Goal: Task Accomplishment & Management: Manage account settings

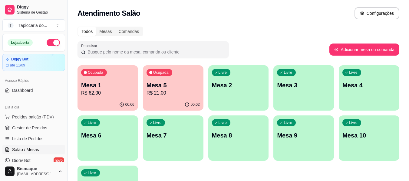
click at [124, 97] on p "R$ 62,00" at bounding box center [107, 93] width 53 height 7
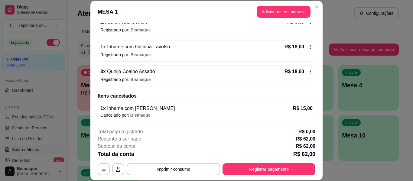
scroll to position [18, 0]
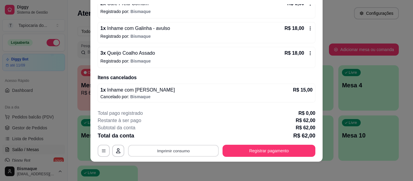
click at [182, 149] on button "Imprimir consumo" at bounding box center [173, 151] width 91 height 12
click at [176, 136] on button "Impressora" at bounding box center [173, 137] width 44 height 10
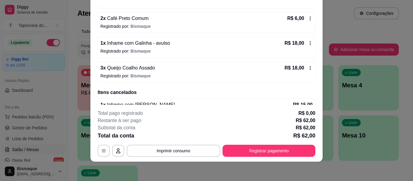
scroll to position [114, 0]
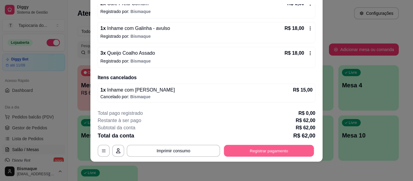
click at [276, 150] on button "Registrar pagamento" at bounding box center [269, 151] width 90 height 12
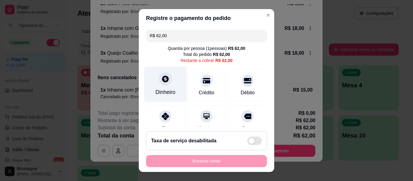
click at [172, 92] on div "Dinheiro" at bounding box center [165, 84] width 43 height 35
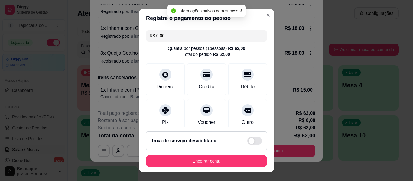
type input "R$ 0,00"
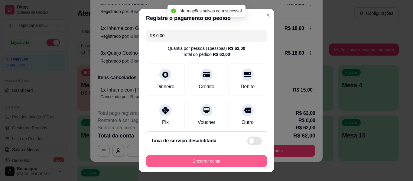
click at [246, 160] on button "Encerrar conta" at bounding box center [206, 161] width 121 height 12
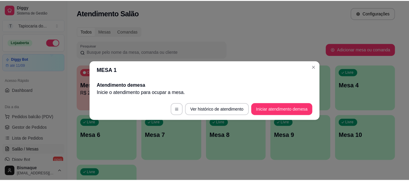
scroll to position [0, 0]
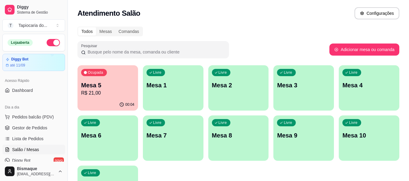
click at [294, 85] on p "Mesa 3" at bounding box center [303, 85] width 53 height 8
click at [33, 131] on span "Gestor de Pedidos" at bounding box center [29, 128] width 35 height 6
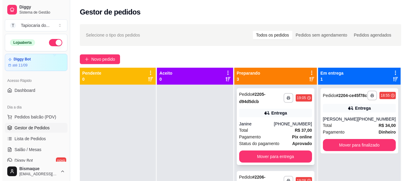
scroll to position [30, 0]
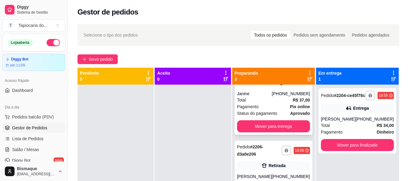
click at [274, 109] on div "Pagamento Pix online" at bounding box center [273, 106] width 73 height 7
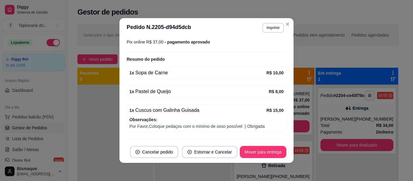
scroll to position [182, 0]
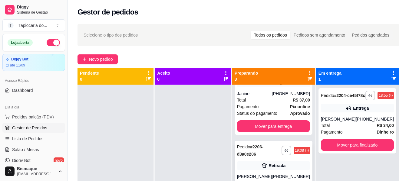
click at [261, 151] on div "Pedido # 2206-d3a0e206" at bounding box center [259, 150] width 44 height 15
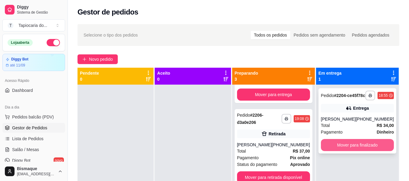
click at [343, 149] on button "Mover para finalizado" at bounding box center [357, 145] width 73 height 12
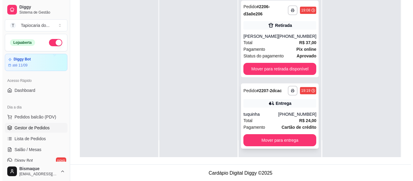
scroll to position [92, 0]
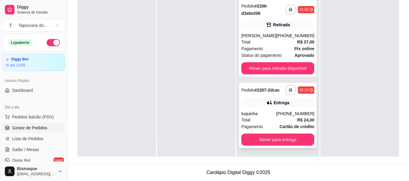
click at [255, 118] on div "Total R$ 24,00" at bounding box center [277, 120] width 73 height 7
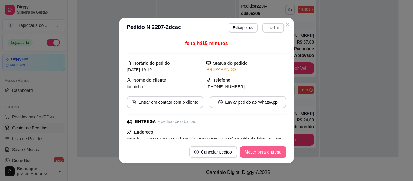
click at [263, 150] on button "Mover para entrega" at bounding box center [263, 152] width 47 height 12
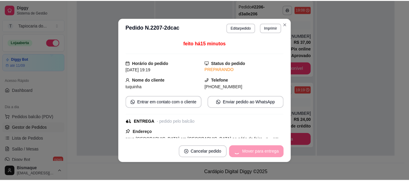
scroll to position [0, 0]
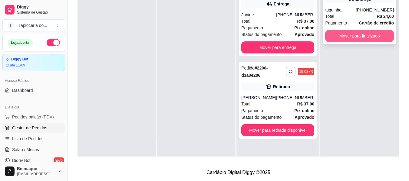
click at [340, 39] on button "Mover para finalizado" at bounding box center [359, 36] width 69 height 12
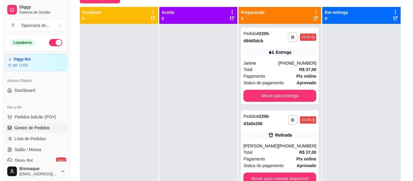
scroll to position [62, 0]
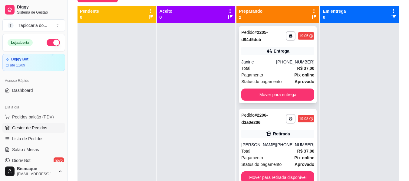
click at [266, 74] on div "Pagamento Pix online" at bounding box center [277, 75] width 73 height 7
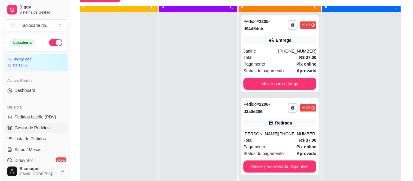
scroll to position [17, 0]
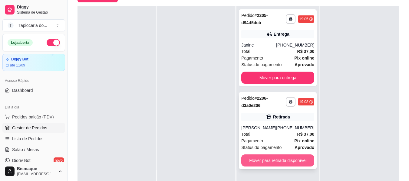
click at [283, 158] on button "Mover para retirada disponível" at bounding box center [277, 161] width 73 height 12
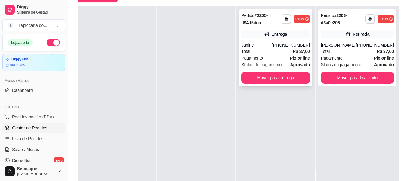
click at [278, 48] on div "Total R$ 37,00" at bounding box center [275, 51] width 69 height 7
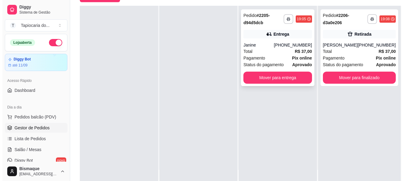
scroll to position [0, 0]
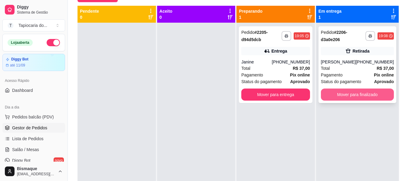
click at [340, 94] on button "Mover para finalizado" at bounding box center [357, 95] width 73 height 12
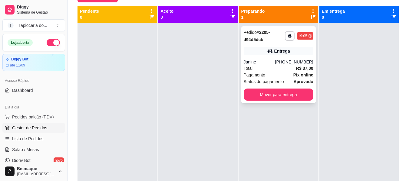
click at [283, 67] on div "Total R$ 37,00" at bounding box center [279, 68] width 70 height 7
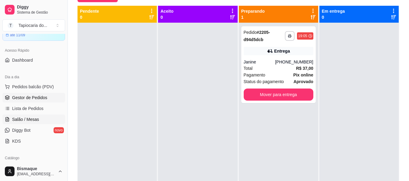
click at [34, 117] on span "Salão / Mesas" at bounding box center [25, 120] width 27 height 6
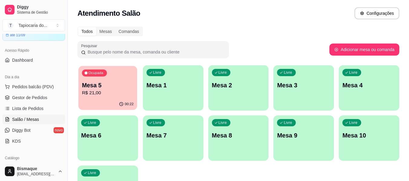
click at [114, 92] on p "R$ 21,00" at bounding box center [108, 93] width 52 height 7
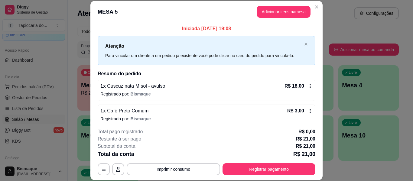
scroll to position [5, 0]
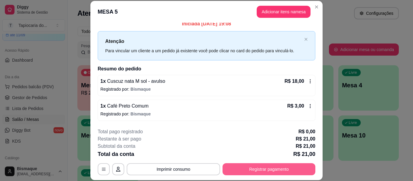
click at [252, 170] on button "Registrar pagamento" at bounding box center [269, 169] width 93 height 12
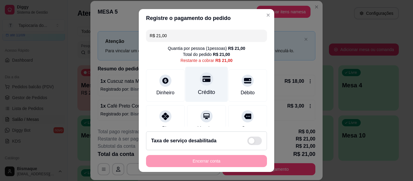
click at [198, 91] on div "Crédito" at bounding box center [206, 92] width 17 height 8
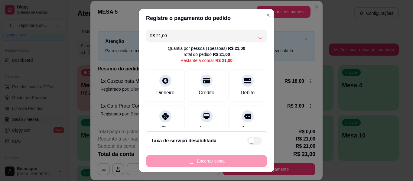
type input "R$ 0,00"
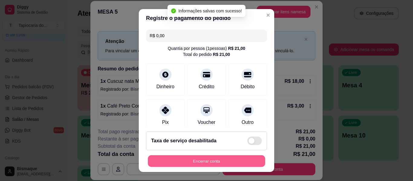
click at [200, 162] on button "Encerrar conta" at bounding box center [206, 162] width 117 height 12
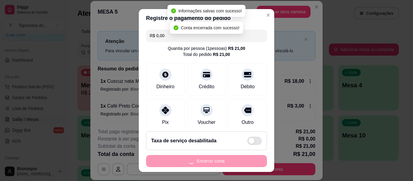
scroll to position [0, 0]
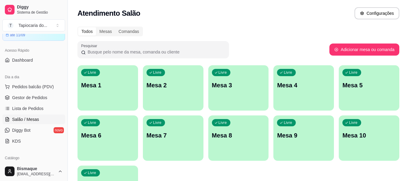
click at [246, 101] on div "Livre Mesa 3" at bounding box center [238, 84] width 61 height 38
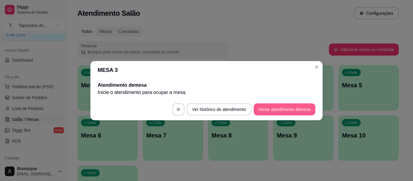
click at [284, 109] on button "Iniciar atendimento de mesa" at bounding box center [285, 109] width 62 height 12
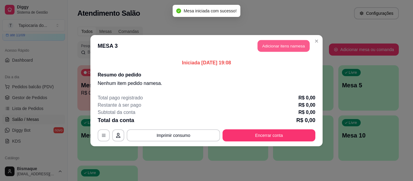
click at [263, 48] on button "Adicionar itens na mesa" at bounding box center [284, 46] width 52 height 12
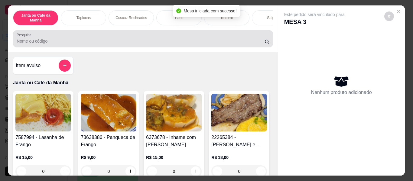
click at [125, 44] on input "Pesquisa" at bounding box center [141, 41] width 248 height 6
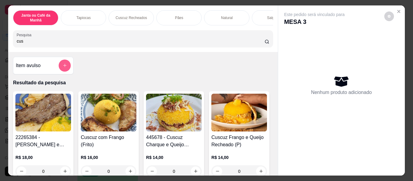
type input "cus"
click at [60, 65] on button "add-separate-item" at bounding box center [65, 66] width 12 height 12
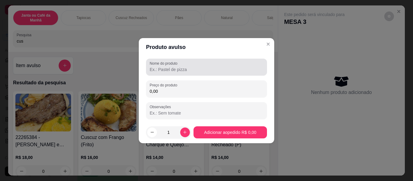
click at [180, 71] on input "Nome do produto" at bounding box center [207, 70] width 114 height 6
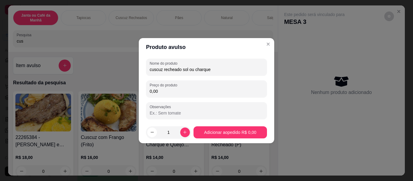
click at [150, 69] on input "cuscuz recheado sol ou charque" at bounding box center [207, 70] width 114 height 6
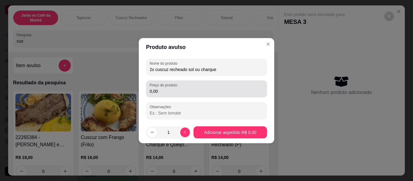
type input "2x cuscuz recheado sol ou charque"
click at [170, 97] on div "Preço do produto 0,00" at bounding box center [206, 88] width 121 height 17
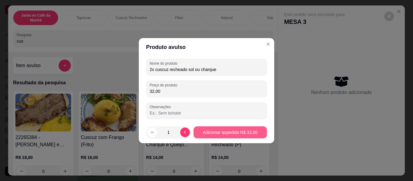
type input "32,00"
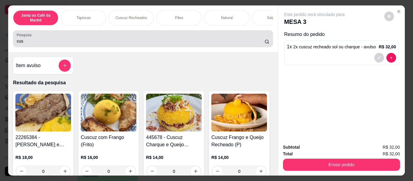
click at [182, 34] on div "Pesquisa cus" at bounding box center [143, 38] width 260 height 17
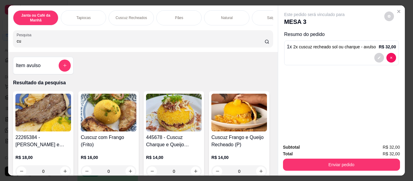
type input "c"
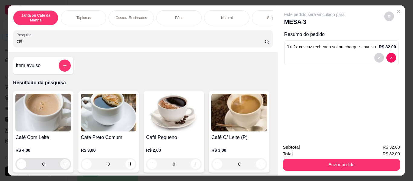
type input "caf"
click at [63, 165] on icon "increase-product-quantity" at bounding box center [65, 164] width 5 height 5
type input "1"
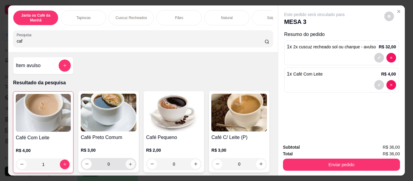
click at [128, 169] on button "increase-product-quantity" at bounding box center [130, 163] width 9 height 9
type input "1"
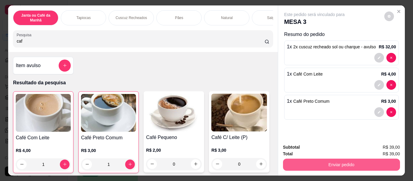
click at [298, 165] on button "Enviar pedido" at bounding box center [341, 165] width 117 height 12
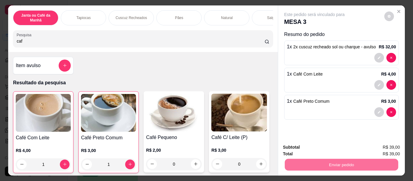
click at [310, 145] on button "Não registrar e enviar pedido" at bounding box center [321, 147] width 63 height 11
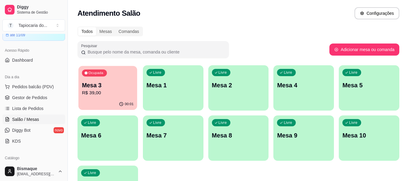
click at [114, 98] on div "Ocupada Mesa 3 R$ 39,00" at bounding box center [107, 82] width 59 height 33
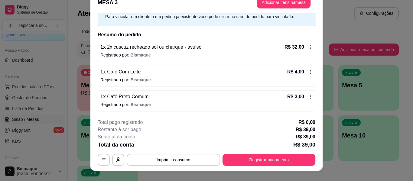
scroll to position [18, 0]
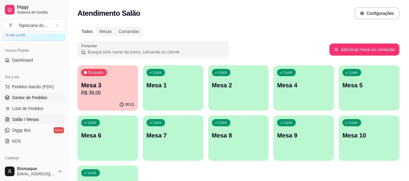
click at [33, 98] on span "Gestor de Pedidos" at bounding box center [29, 98] width 35 height 6
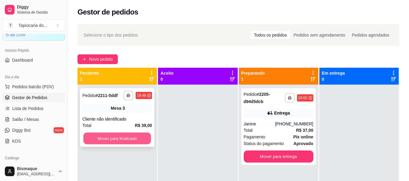
click at [136, 138] on button "Mover para finalizado" at bounding box center [116, 139] width 67 height 12
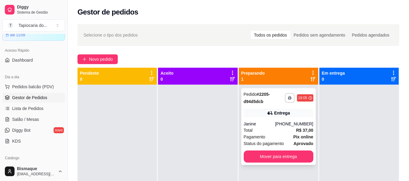
click at [277, 141] on span "Status do pagamento" at bounding box center [264, 143] width 40 height 7
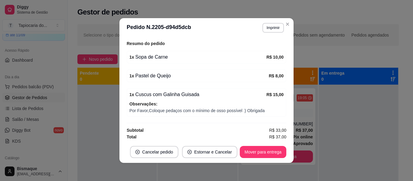
scroll to position [189, 0]
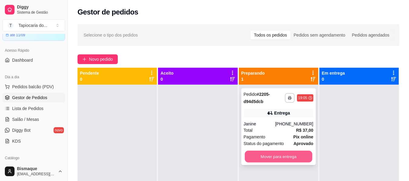
click at [270, 157] on button "Mover para entrega" at bounding box center [277, 157] width 67 height 12
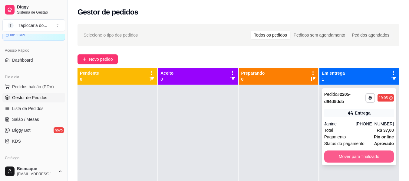
click at [363, 159] on button "Mover para finalizado" at bounding box center [359, 157] width 70 height 12
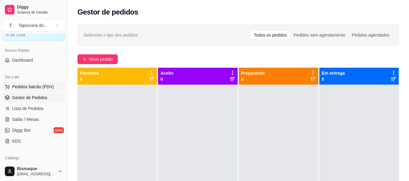
click at [36, 83] on button "Pedidos balcão (PDV)" at bounding box center [33, 87] width 63 height 10
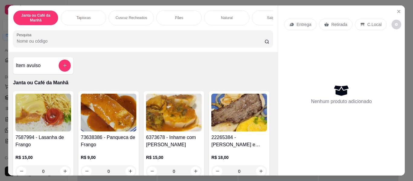
click at [95, 44] on input "Pesquisa" at bounding box center [141, 41] width 248 height 6
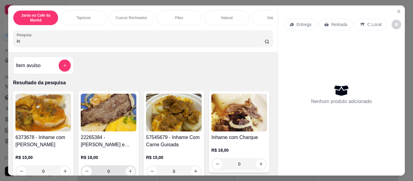
type input "in"
click at [129, 169] on button "increase-product-quantity" at bounding box center [130, 171] width 9 height 9
type input "1"
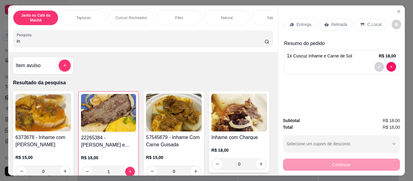
click at [88, 44] on input "in" at bounding box center [141, 41] width 248 height 6
click at [106, 52] on div "Janta ou Café da Manhã Tapiocas Cuscuz Recheados Pães Natural Salgados Tapiocas…" at bounding box center [143, 28] width 270 height 47
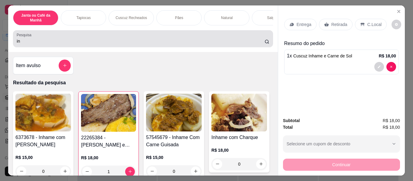
click at [107, 47] on div "Pesquisa in" at bounding box center [143, 38] width 260 height 17
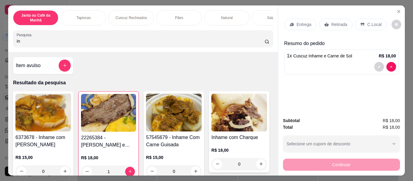
type input "i"
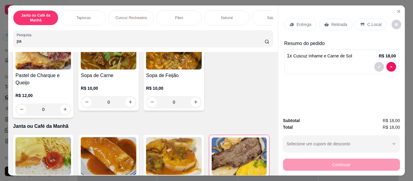
scroll to position [242, 0]
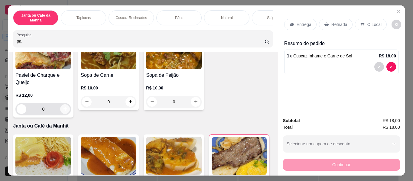
type input "pa"
click at [67, 111] on icon "increase-product-quantity" at bounding box center [65, 109] width 5 height 5
type input "1"
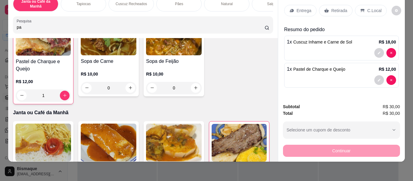
scroll to position [0, 0]
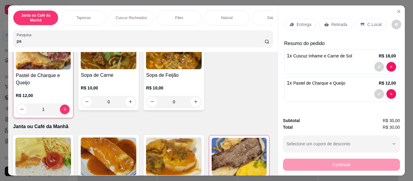
click at [337, 22] on p "Retirada" at bounding box center [340, 24] width 16 height 6
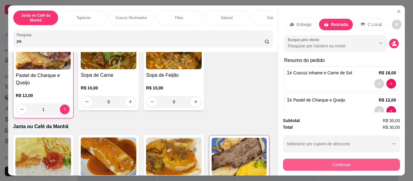
click at [340, 163] on button "Continuar" at bounding box center [341, 165] width 117 height 12
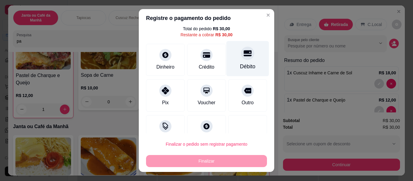
scroll to position [30, 0]
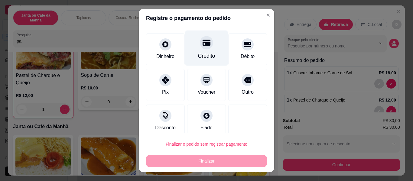
click at [200, 54] on div "Crédito" at bounding box center [206, 56] width 17 height 8
type input "R$ 0,00"
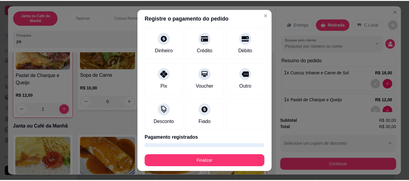
scroll to position [24, 0]
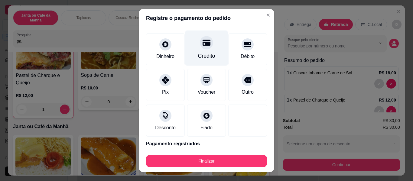
click at [200, 49] on div at bounding box center [206, 42] width 13 height 13
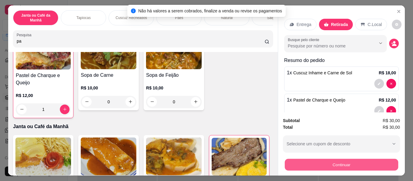
click at [328, 166] on button "Continuar" at bounding box center [341, 165] width 113 height 12
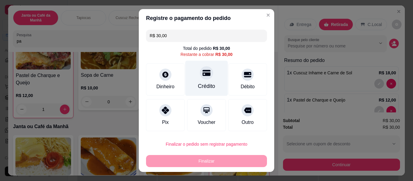
click at [209, 86] on div "Crédito" at bounding box center [206, 78] width 43 height 35
type input "R$ 0,00"
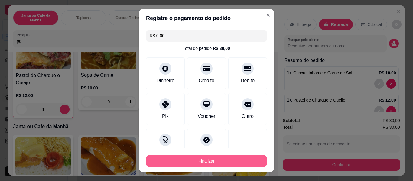
click at [232, 165] on button "Finalizar" at bounding box center [206, 161] width 121 height 12
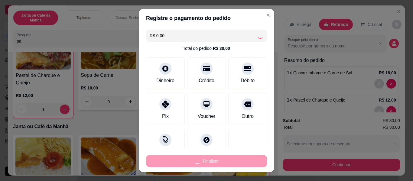
type input "0"
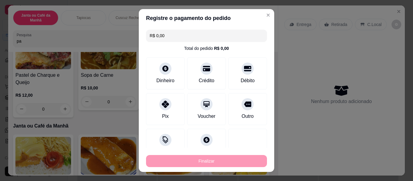
type input "-R$ 30,00"
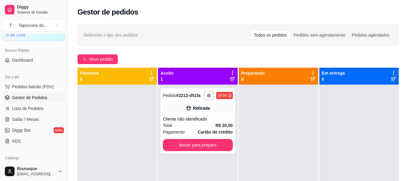
click at [346, 162] on div at bounding box center [358, 175] width 79 height 181
click at [192, 145] on button "Mover para preparo" at bounding box center [198, 145] width 70 height 12
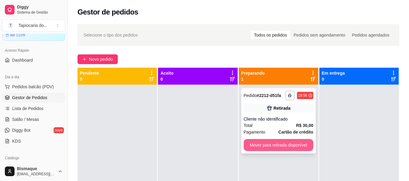
click at [291, 145] on button "Mover para retirada disponível" at bounding box center [279, 145] width 70 height 12
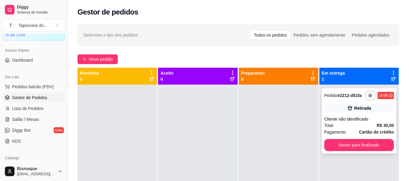
drag, startPoint x: 359, startPoint y: 128, endPoint x: 357, endPoint y: 125, distance: 3.8
click at [357, 125] on div "Total R$ 30,00" at bounding box center [359, 125] width 70 height 7
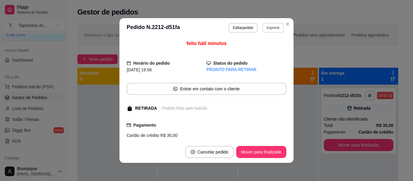
click at [267, 29] on button "Imprimir" at bounding box center [273, 28] width 21 height 10
click at [267, 29] on button "Imprimir" at bounding box center [273, 27] width 21 height 9
click at [268, 29] on button "Imprimir" at bounding box center [273, 27] width 21 height 9
click at [268, 47] on button "Impressora" at bounding box center [260, 49] width 44 height 10
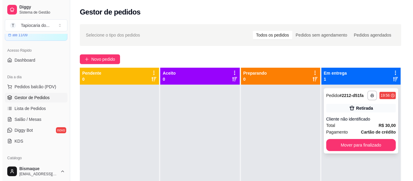
scroll to position [17, 0]
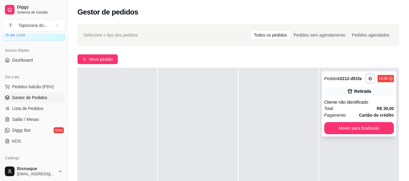
click at [349, 108] on div "Total R$ 30,00" at bounding box center [359, 108] width 70 height 7
click at [28, 117] on span "Salão / Mesas" at bounding box center [25, 120] width 27 height 6
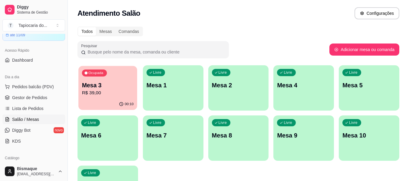
click at [117, 83] on p "Mesa 3" at bounding box center [108, 85] width 52 height 8
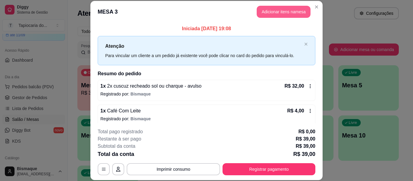
click at [267, 14] on button "Adicionar itens na mesa" at bounding box center [284, 12] width 54 height 12
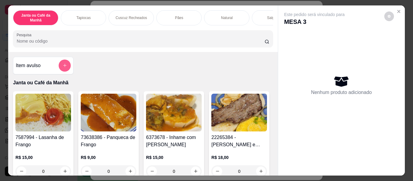
click at [63, 66] on icon "add-separate-item" at bounding box center [65, 65] width 5 height 5
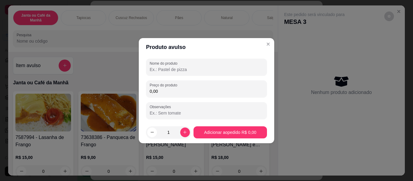
click at [174, 71] on input "Nome do produto" at bounding box center [207, 70] width 114 height 6
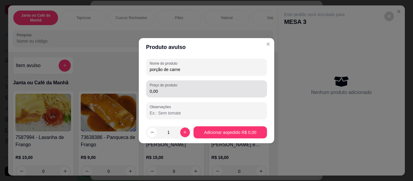
type input "porção de carne"
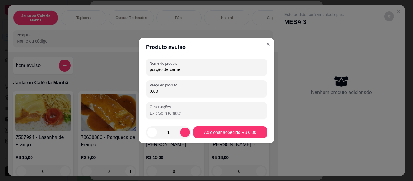
click at [174, 91] on input "0,00" at bounding box center [207, 91] width 114 height 6
type input "5,00"
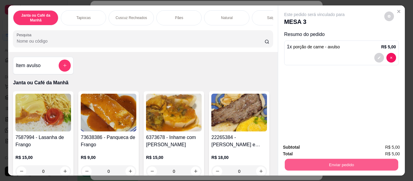
click at [307, 162] on button "Enviar pedido" at bounding box center [341, 165] width 113 height 12
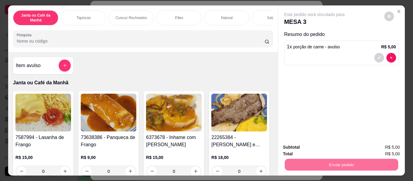
click at [334, 147] on button "Não registrar e enviar pedido" at bounding box center [321, 147] width 63 height 11
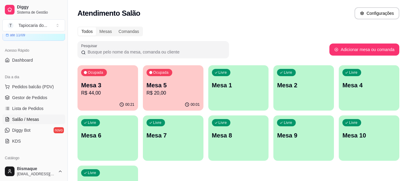
click at [112, 86] on p "Mesa 3" at bounding box center [107, 85] width 53 height 8
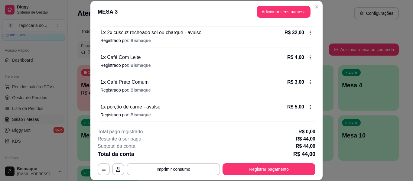
scroll to position [54, 0]
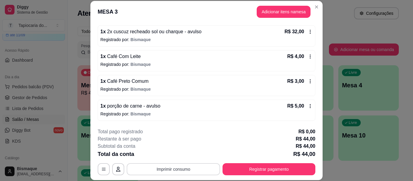
click at [192, 170] on button "Imprimir consumo" at bounding box center [174, 169] width 94 height 12
click at [181, 154] on button "Impressora" at bounding box center [173, 156] width 44 height 10
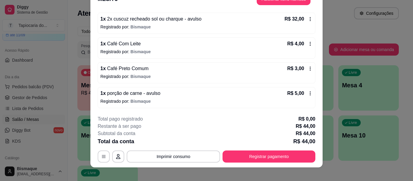
scroll to position [18, 0]
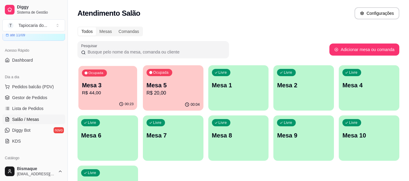
click at [122, 89] on div "Mesa 3 R$ 44,00" at bounding box center [108, 88] width 52 height 15
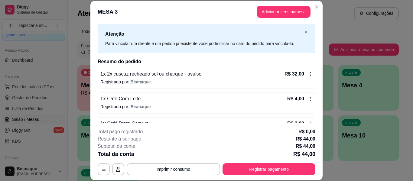
scroll to position [30, 0]
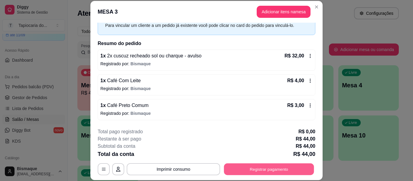
click at [290, 171] on button "Registrar pagamento" at bounding box center [269, 170] width 90 height 12
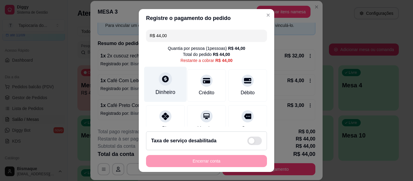
click at [162, 88] on div "Dinheiro" at bounding box center [165, 84] width 43 height 35
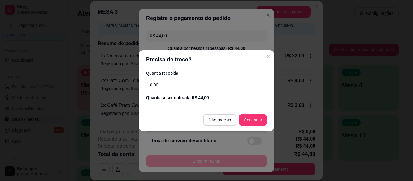
click at [200, 82] on input "0,00" at bounding box center [206, 85] width 121 height 12
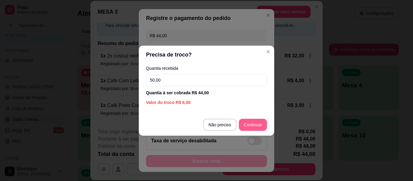
type input "50,00"
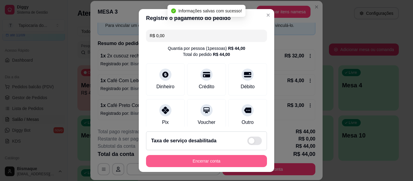
type input "R$ 0,00"
click at [228, 162] on button "Encerrar conta" at bounding box center [206, 162] width 117 height 12
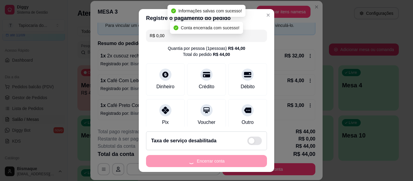
scroll to position [0, 0]
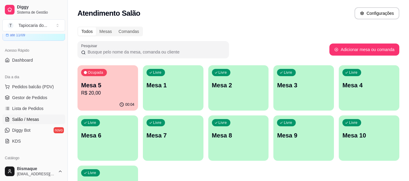
click at [244, 30] on div "Todos Mesas Comandas" at bounding box center [238, 32] width 322 height 10
click at [33, 92] on ul "Pedidos balcão (PDV) Gestor de Pedidos Lista de Pedidos Salão / Mesas Diggy Bot…" at bounding box center [33, 114] width 63 height 64
click at [32, 101] on link "Gestor de Pedidos" at bounding box center [33, 98] width 63 height 10
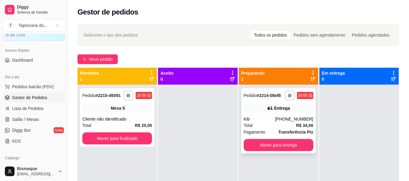
click at [257, 123] on div "Total R$ 34,00" at bounding box center [279, 125] width 70 height 7
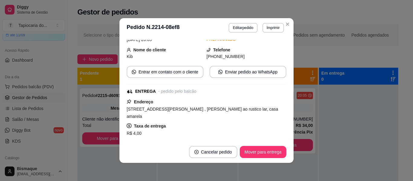
scroll to position [1, 0]
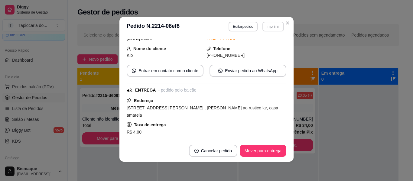
click at [269, 30] on button "Imprimir" at bounding box center [273, 27] width 21 height 10
click at [258, 47] on button "Impressora" at bounding box center [260, 48] width 44 height 10
click at [275, 149] on button "Mover para entrega" at bounding box center [263, 151] width 45 height 12
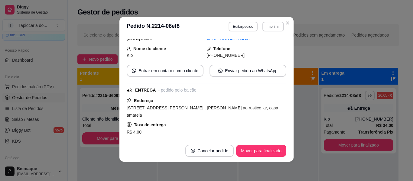
click at [290, 20] on header "**********" at bounding box center [207, 26] width 174 height 19
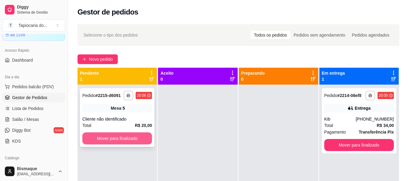
click at [134, 140] on button "Mover para finalizado" at bounding box center [117, 139] width 70 height 12
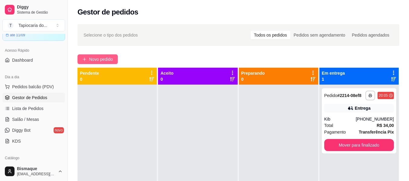
click at [91, 56] on button "Novo pedido" at bounding box center [97, 59] width 40 height 10
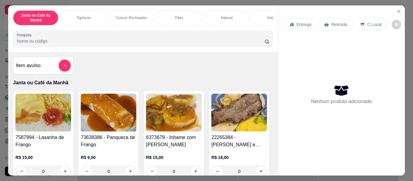
click at [110, 44] on input "Pesquisa" at bounding box center [141, 41] width 248 height 6
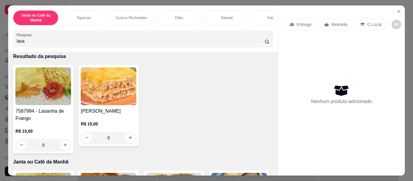
scroll to position [61, 0]
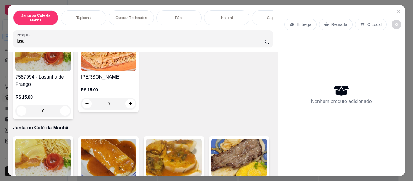
type input "lasa"
click at [63, 110] on div "0" at bounding box center [43, 111] width 56 height 12
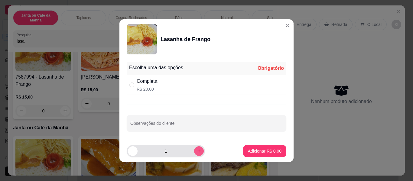
click at [189, 147] on div "1" at bounding box center [166, 151] width 76 height 12
click at [128, 153] on button "decrease-product-quantity" at bounding box center [133, 151] width 10 height 10
type input "1"
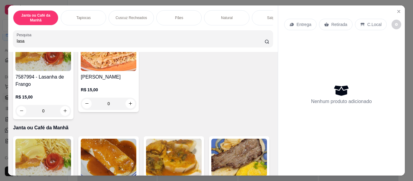
click at [67, 114] on div "0" at bounding box center [43, 111] width 56 height 12
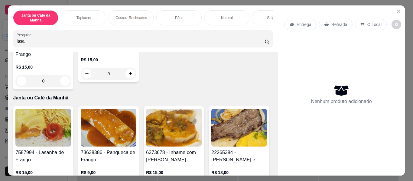
scroll to position [91, 0]
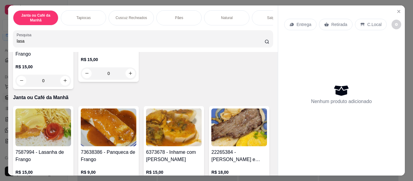
click at [63, 85] on div "0" at bounding box center [43, 81] width 56 height 12
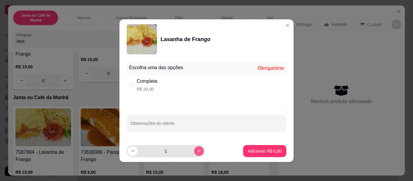
click at [197, 151] on icon "increase-product-quantity" at bounding box center [199, 151] width 5 height 5
click at [128, 149] on button "decrease-product-quantity" at bounding box center [133, 151] width 10 height 10
type input "1"
click at [164, 123] on input "Observações do cliente" at bounding box center [206, 126] width 153 height 6
click at [159, 93] on div "Completa R$ 20,00" at bounding box center [207, 85] width 160 height 20
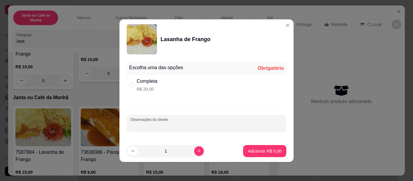
radio input "true"
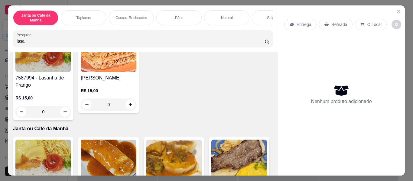
scroll to position [30, 0]
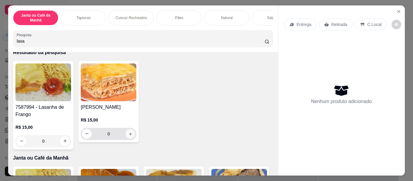
click at [130, 134] on icon "increase-product-quantity" at bounding box center [130, 134] width 5 height 5
type input "1"
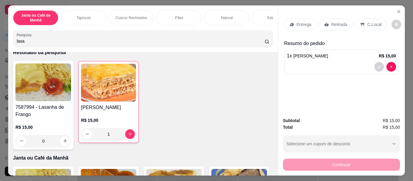
click at [47, 84] on img at bounding box center [43, 83] width 56 height 38
click at [118, 101] on img at bounding box center [108, 83] width 55 height 38
click at [340, 22] on p "Retirada" at bounding box center [340, 24] width 16 height 6
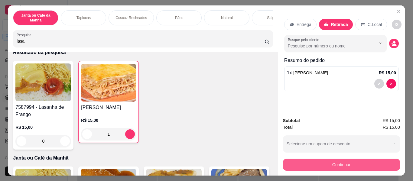
click at [336, 159] on button "Continuar" at bounding box center [341, 165] width 117 height 12
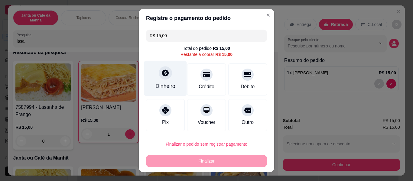
click at [170, 81] on div "Dinheiro" at bounding box center [165, 78] width 43 height 35
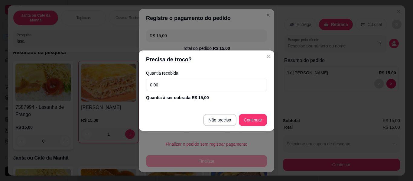
click at [208, 85] on input "0,00" at bounding box center [206, 85] width 121 height 12
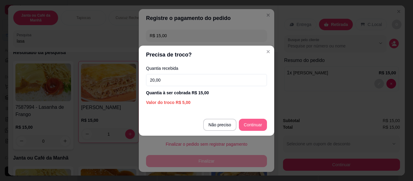
type input "20,00"
type input "R$ 0,00"
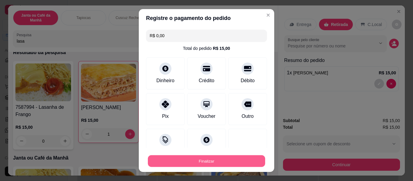
click at [219, 162] on button "Finalizar" at bounding box center [206, 162] width 117 height 12
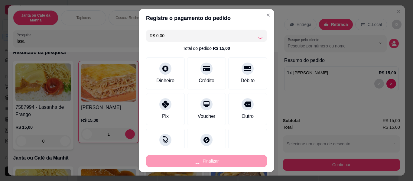
type input "0"
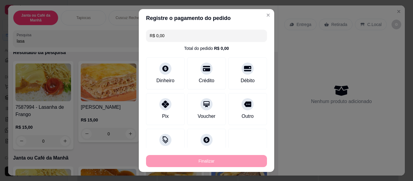
type input "-R$ 15,00"
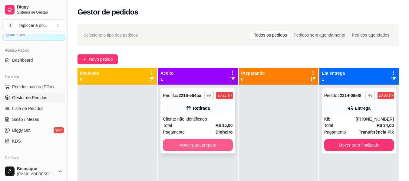
click at [201, 143] on button "Mover para preparo" at bounding box center [198, 145] width 70 height 12
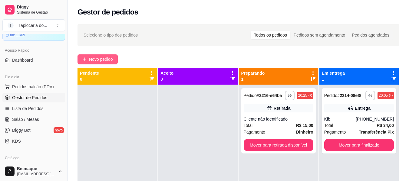
click at [100, 58] on span "Novo pedido" at bounding box center [101, 59] width 24 height 7
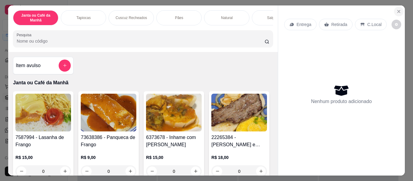
click at [398, 7] on button "Close" at bounding box center [399, 12] width 10 height 10
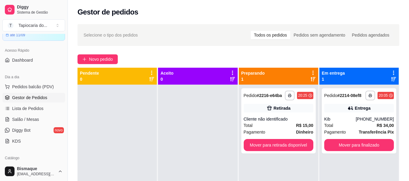
click at [30, 97] on span "Gestor de Pedidos" at bounding box center [29, 98] width 35 height 6
click at [18, 118] on span "Salão / Mesas" at bounding box center [25, 120] width 27 height 6
click at [24, 110] on span "Lista de Pedidos" at bounding box center [27, 109] width 31 height 6
click at [24, 120] on span "Salão / Mesas" at bounding box center [25, 120] width 27 height 6
click at [23, 121] on span "Salão / Mesas" at bounding box center [25, 120] width 27 height 6
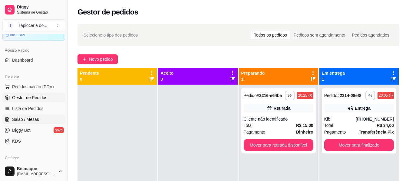
click at [23, 121] on span "Salão / Mesas" at bounding box center [25, 120] width 27 height 6
click at [23, 120] on span "Salão / Mesas" at bounding box center [25, 120] width 27 height 6
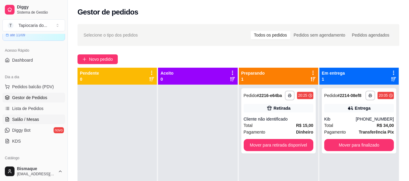
click at [23, 120] on span "Salão / Mesas" at bounding box center [25, 120] width 27 height 6
click at [30, 117] on span "Salão / Mesas" at bounding box center [25, 120] width 27 height 6
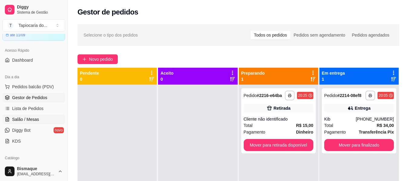
click at [30, 117] on span "Salão / Mesas" at bounding box center [25, 120] width 27 height 6
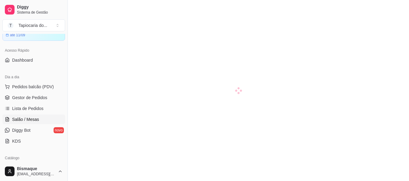
click at [30, 117] on span "Salão / Mesas" at bounding box center [25, 120] width 27 height 6
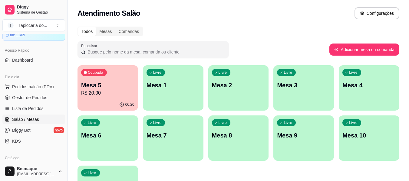
click at [173, 86] on p "Mesa 1" at bounding box center [172, 85] width 53 height 8
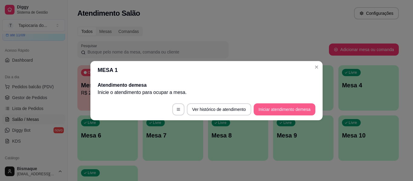
click at [294, 113] on button "Iniciar atendimento de mesa" at bounding box center [285, 109] width 62 height 12
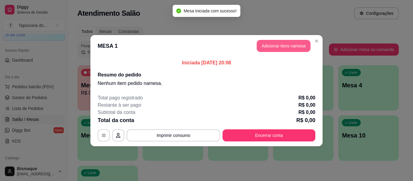
click at [286, 48] on button "Adicionar itens na mesa" at bounding box center [284, 46] width 54 height 12
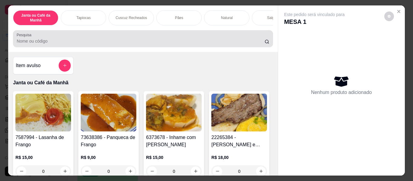
click at [77, 44] on input "Pesquisa" at bounding box center [141, 41] width 248 height 6
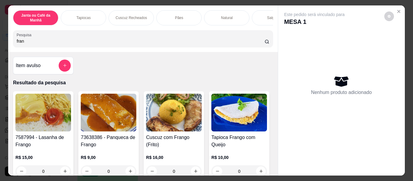
type input "fran"
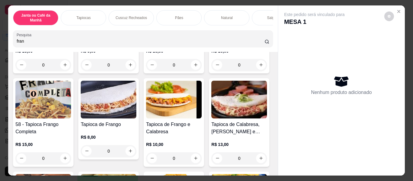
scroll to position [121, 0]
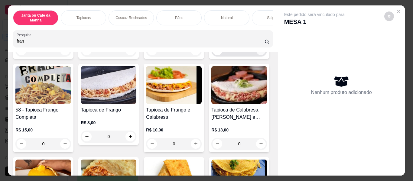
click at [259, 53] on icon "increase-product-quantity" at bounding box center [261, 50] width 5 height 5
type input "1"
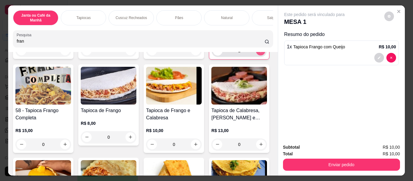
click at [259, 52] on icon "increase-product-quantity" at bounding box center [260, 50] width 3 height 3
type input "2"
click at [135, 142] on button "increase-product-quantity" at bounding box center [131, 138] width 10 height 10
type input "1"
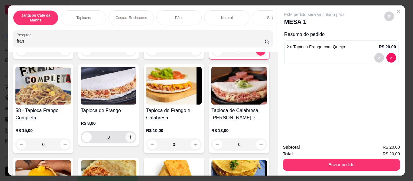
type input "1"
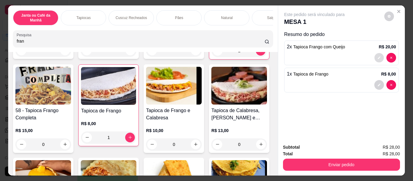
click at [375, 57] on button "decrease-product-quantity" at bounding box center [379, 57] width 9 height 9
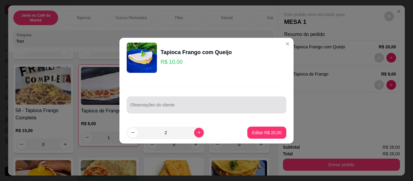
click at [145, 101] on div at bounding box center [206, 105] width 153 height 12
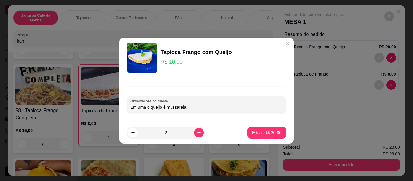
click at [213, 110] on input "Em uma o queijo é mussarela!" at bounding box center [206, 107] width 153 height 6
type input "Em uma o queijo é mussarela e sera para viagem!"
click at [274, 130] on p "Editar R$ 20,00" at bounding box center [267, 133] width 28 height 6
type input "0"
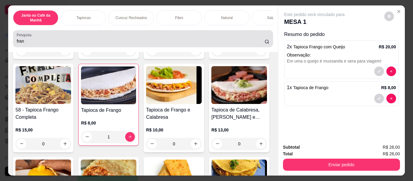
click at [199, 35] on div "fran" at bounding box center [143, 39] width 253 height 12
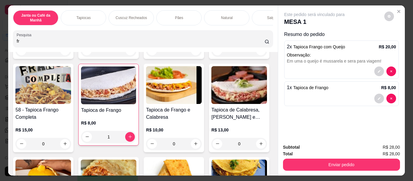
type input "f"
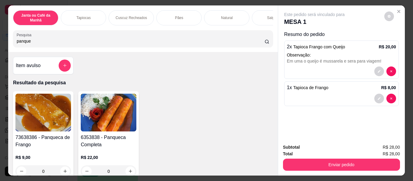
scroll to position [30, 0]
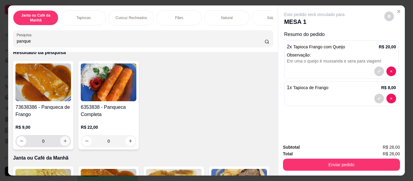
type input "panque"
click at [63, 143] on icon "increase-product-quantity" at bounding box center [65, 141] width 5 height 5
type input "1"
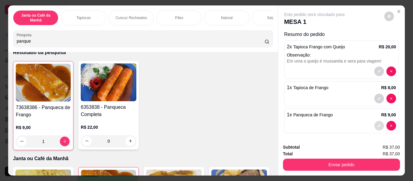
click at [378, 124] on icon "decrease-product-quantity" at bounding box center [380, 126] width 4 height 4
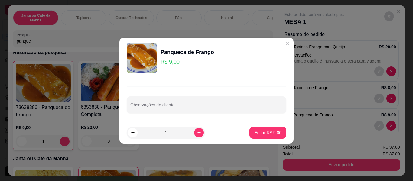
click at [179, 88] on div "Observações do cliente" at bounding box center [207, 100] width 174 height 44
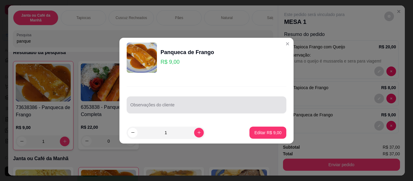
click at [176, 102] on div at bounding box center [206, 105] width 153 height 12
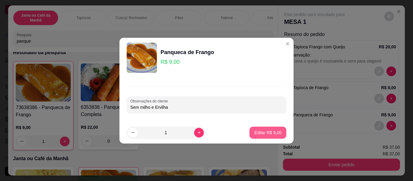
type input "Sem milho e Ervilha"
click at [268, 133] on p "Editar R$ 9,00" at bounding box center [268, 133] width 26 height 6
type input "0"
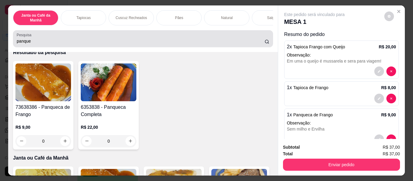
click at [103, 36] on div "panque" at bounding box center [143, 39] width 253 height 12
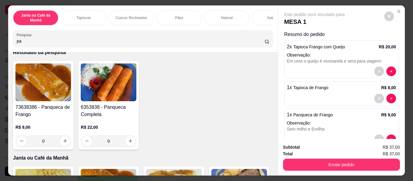
type input "p"
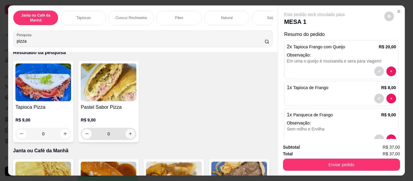
type input "pizza"
click at [129, 136] on icon "increase-product-quantity" at bounding box center [130, 134] width 5 height 5
type input "1"
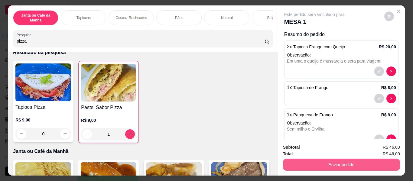
click at [363, 163] on button "Enviar pedido" at bounding box center [341, 165] width 117 height 12
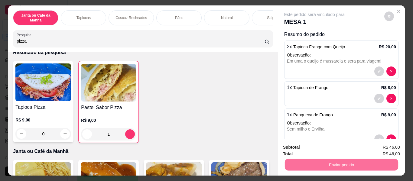
click at [326, 146] on button "Não registrar e enviar pedido" at bounding box center [321, 147] width 63 height 11
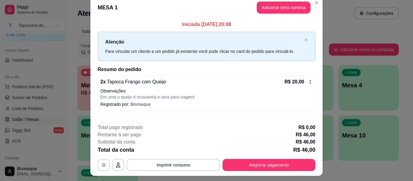
scroll to position [0, 0]
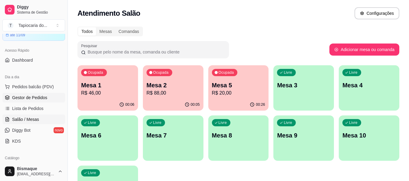
click at [32, 99] on span "Gestor de Pedidos" at bounding box center [29, 98] width 35 height 6
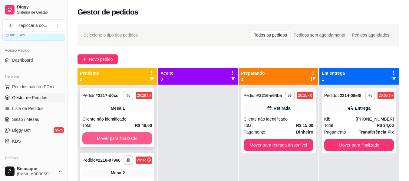
click at [113, 134] on button "Mover para finalizado" at bounding box center [117, 139] width 70 height 12
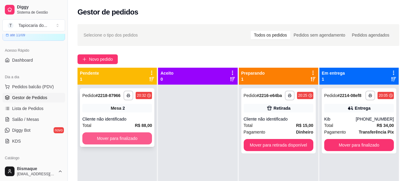
click at [119, 139] on button "Mover para finalizado" at bounding box center [117, 139] width 70 height 12
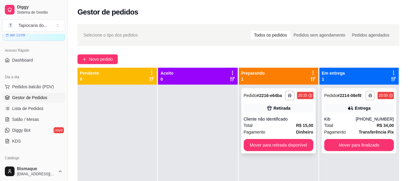
click at [268, 123] on div "Total R$ 15,00" at bounding box center [279, 125] width 70 height 7
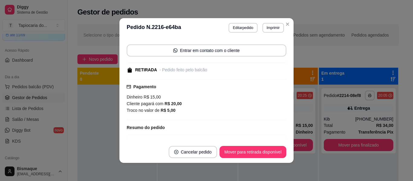
scroll to position [71, 0]
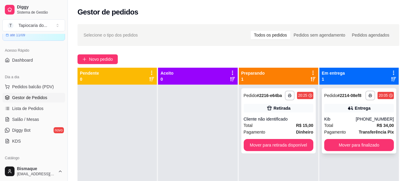
click at [332, 130] on span "Pagamento" at bounding box center [335, 132] width 22 height 7
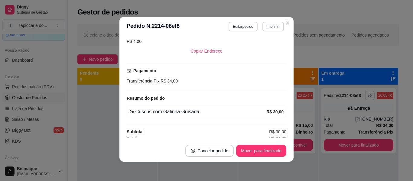
scroll to position [125, 0]
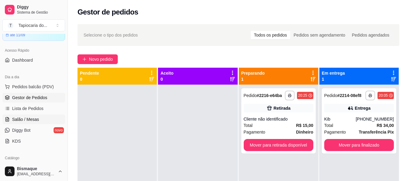
click at [29, 119] on span "Salão / Mesas" at bounding box center [25, 120] width 27 height 6
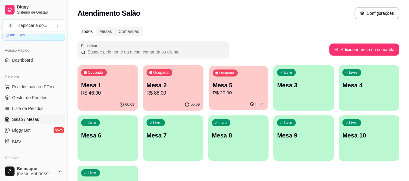
click at [230, 97] on p "R$ 20,00" at bounding box center [238, 93] width 52 height 7
click at [234, 84] on p "Mesa 5" at bounding box center [238, 85] width 52 height 8
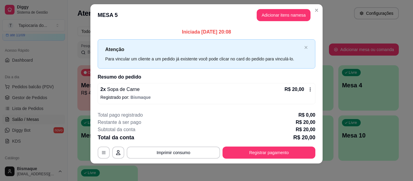
scroll to position [8, 0]
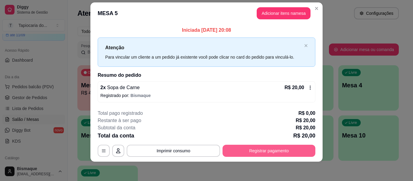
click at [272, 150] on button "Registrar pagamento" at bounding box center [269, 151] width 93 height 12
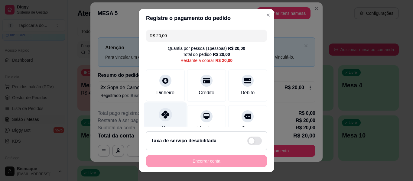
click at [162, 115] on icon at bounding box center [166, 115] width 8 height 8
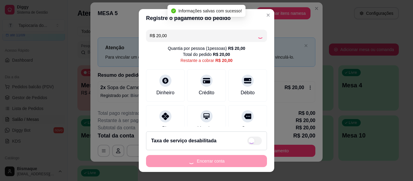
type input "R$ 0,00"
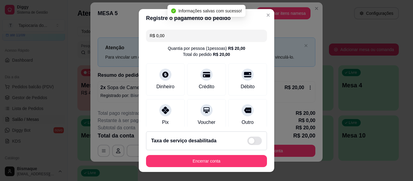
click at [233, 155] on footer "Taxa de serviço desabilitada Encerrar conta" at bounding box center [207, 149] width 136 height 45
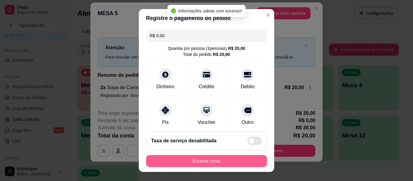
click at [233, 160] on button "Encerrar conta" at bounding box center [206, 161] width 121 height 12
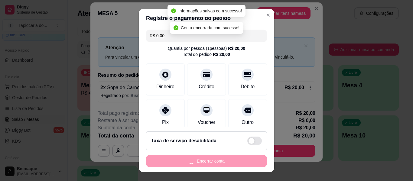
scroll to position [0, 0]
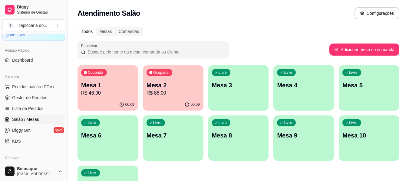
click at [166, 87] on p "Mesa 2" at bounding box center [172, 85] width 53 height 8
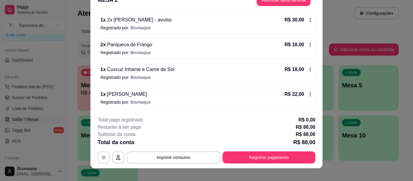
scroll to position [18, 0]
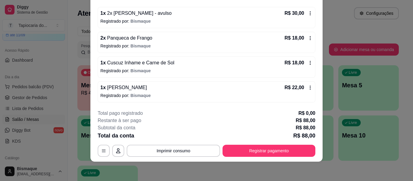
click at [308, 88] on icon at bounding box center [310, 87] width 5 height 5
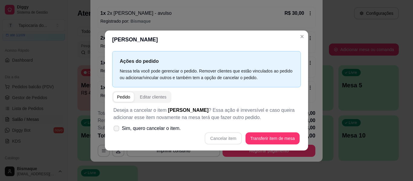
click at [117, 130] on icon at bounding box center [116, 128] width 5 height 3
click at [117, 130] on input "Sim, quero cancelar o item." at bounding box center [115, 132] width 4 height 4
checkbox input "true"
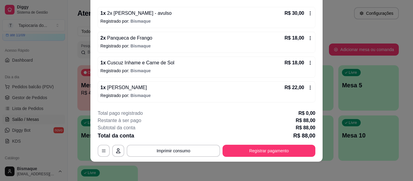
click at [308, 87] on icon at bounding box center [310, 87] width 5 height 5
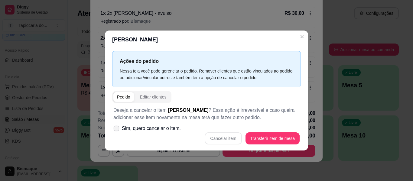
click at [114, 128] on icon at bounding box center [116, 128] width 5 height 3
click at [114, 130] on input "Sim, quero cancelar o item." at bounding box center [115, 132] width 4 height 4
checkbox input "true"
click at [230, 143] on button "Cancelar item" at bounding box center [223, 139] width 36 height 12
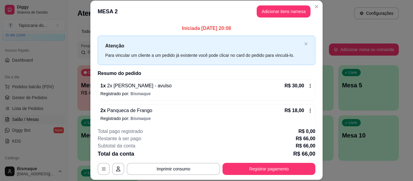
scroll to position [0, 0]
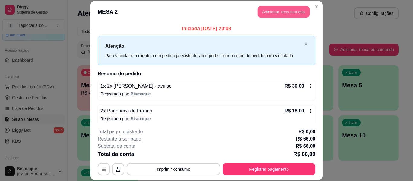
click at [268, 12] on button "Adicionar itens na mesa" at bounding box center [284, 12] width 52 height 12
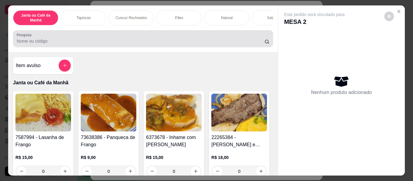
click at [187, 44] on input "Pesquisa" at bounding box center [141, 41] width 248 height 6
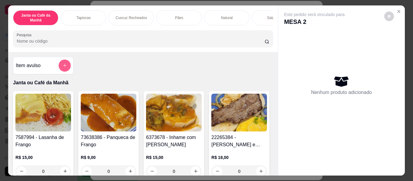
click at [65, 67] on button "add-separate-item" at bounding box center [65, 66] width 12 height 12
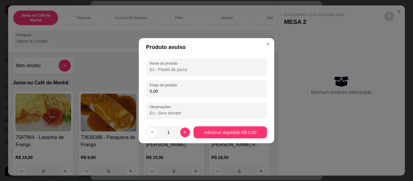
click at [157, 69] on input "Nome do produto" at bounding box center [207, 70] width 114 height 6
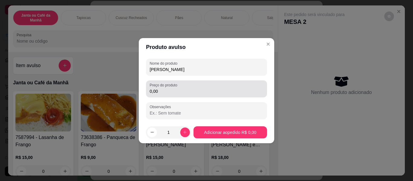
type input "[PERSON_NAME]"
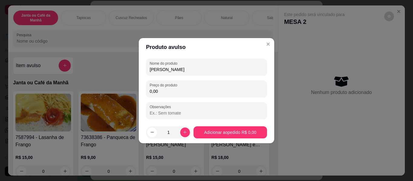
click at [180, 94] on input "0,00" at bounding box center [207, 91] width 114 height 6
type input "22,00"
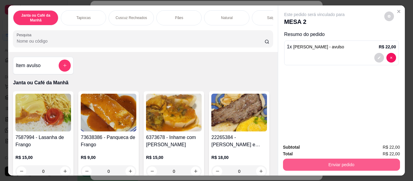
click at [326, 159] on button "Enviar pedido" at bounding box center [341, 165] width 117 height 12
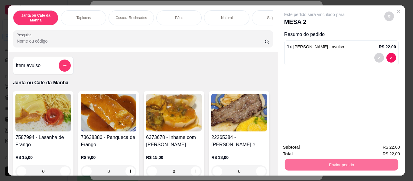
click at [319, 149] on button "Não registrar e enviar pedido" at bounding box center [321, 147] width 63 height 11
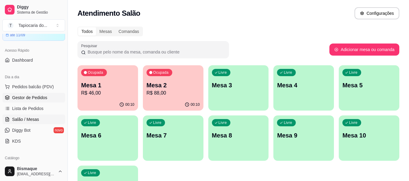
click at [22, 97] on span "Gestor de Pedidos" at bounding box center [29, 98] width 35 height 6
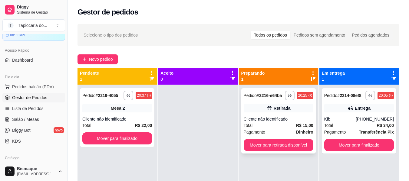
click at [278, 128] on div "Total R$ 15,00" at bounding box center [279, 125] width 70 height 7
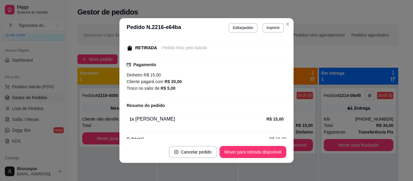
scroll to position [71, 0]
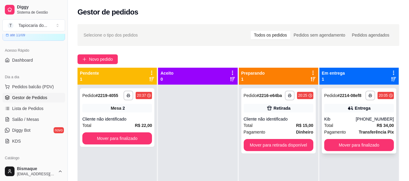
click at [350, 127] on div "Total R$ 34,00" at bounding box center [359, 125] width 70 height 7
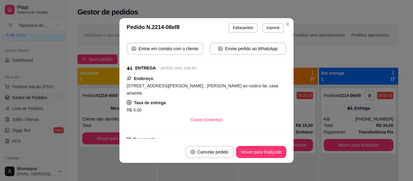
scroll to position [125, 0]
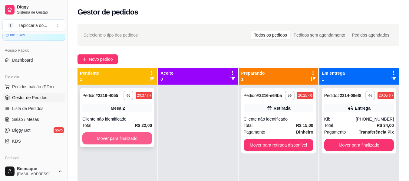
click at [129, 138] on button "Mover para finalizado" at bounding box center [117, 139] width 70 height 12
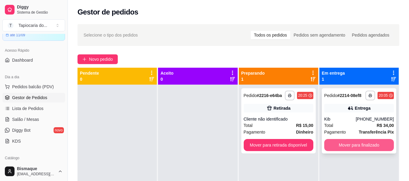
click at [347, 147] on button "Mover para finalizado" at bounding box center [359, 145] width 70 height 12
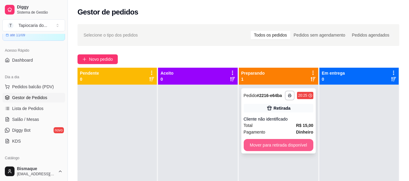
click at [289, 143] on button "Mover para retirada disponível" at bounding box center [279, 145] width 70 height 12
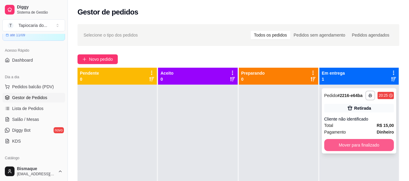
click at [371, 144] on button "Mover para finalizado" at bounding box center [359, 145] width 70 height 12
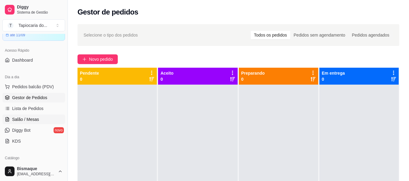
click at [26, 120] on span "Salão / Mesas" at bounding box center [25, 120] width 27 height 6
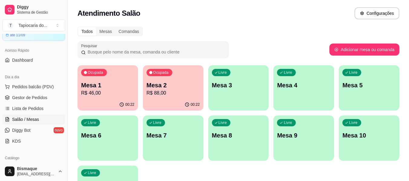
click at [179, 102] on div "00:22" at bounding box center [173, 105] width 61 height 12
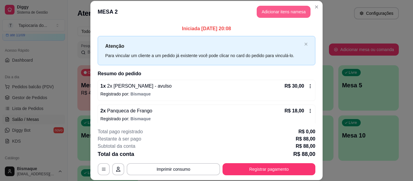
click at [269, 9] on button "Adicionar itens na mesa" at bounding box center [284, 12] width 54 height 12
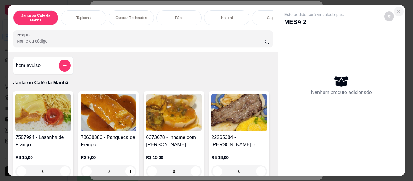
click at [398, 10] on icon "Close" at bounding box center [399, 11] width 2 height 2
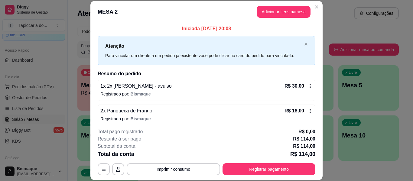
scroll to position [30, 0]
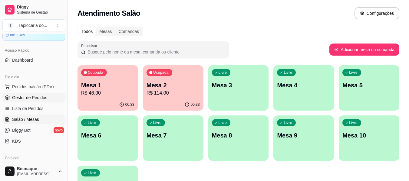
click at [29, 97] on span "Gestor de Pedidos" at bounding box center [29, 98] width 35 height 6
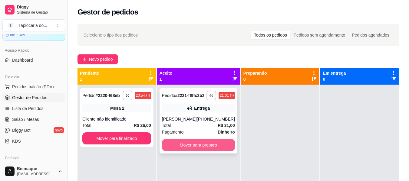
click at [184, 150] on button "Mover para preparo" at bounding box center [198, 145] width 73 height 12
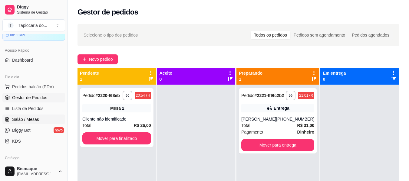
click at [14, 117] on span "Salão / Mesas" at bounding box center [25, 120] width 27 height 6
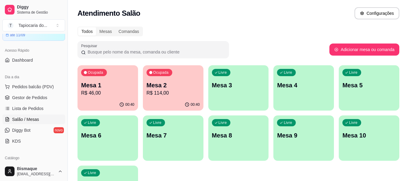
click at [152, 93] on p "R$ 114,00" at bounding box center [172, 93] width 53 height 7
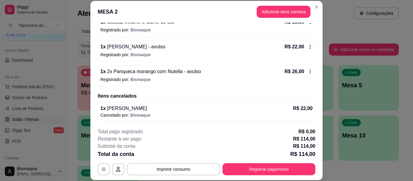
scroll to position [18, 0]
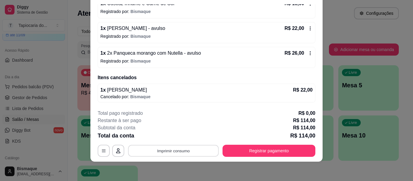
click at [173, 150] on button "Imprimir consumo" at bounding box center [173, 151] width 91 height 12
click at [170, 134] on button "Impressora" at bounding box center [173, 137] width 44 height 10
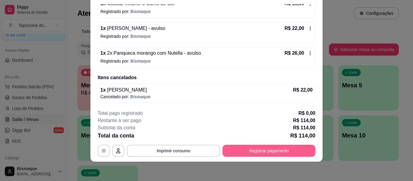
click at [258, 151] on button "Registrar pagamento" at bounding box center [269, 151] width 93 height 12
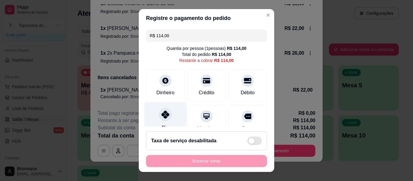
click at [171, 117] on div "Pix" at bounding box center [165, 120] width 43 height 35
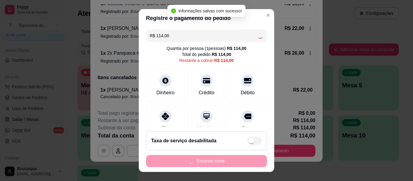
type input "R$ 0,00"
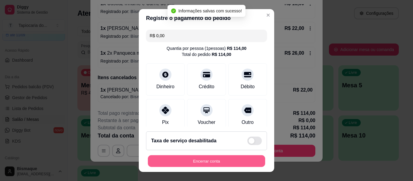
click at [243, 162] on button "Encerrar conta" at bounding box center [206, 162] width 117 height 12
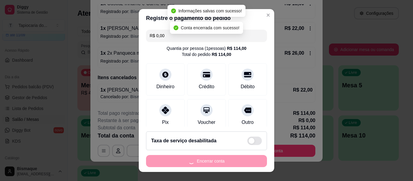
scroll to position [0, 0]
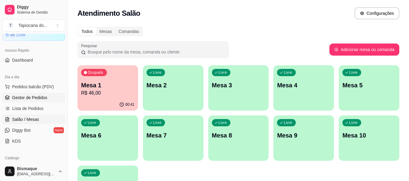
click at [33, 97] on span "Gestor de Pedidos" at bounding box center [29, 98] width 35 height 6
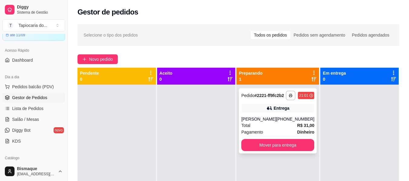
click at [248, 120] on div "**********" at bounding box center [278, 120] width 78 height 65
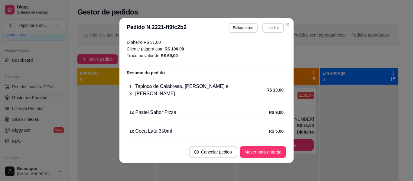
scroll to position [187, 0]
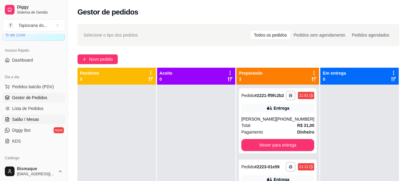
click at [28, 119] on span "Salão / Mesas" at bounding box center [25, 120] width 27 height 6
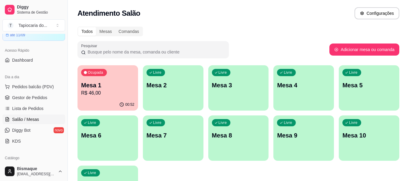
click at [102, 105] on div "00:52" at bounding box center [107, 105] width 61 height 12
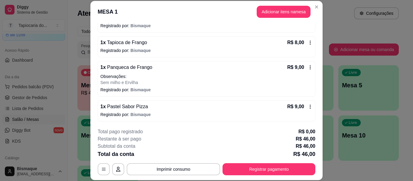
scroll to position [84, 0]
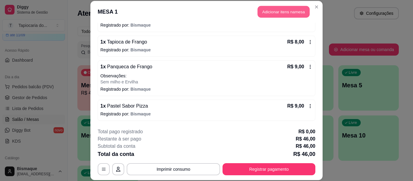
click at [274, 11] on button "Adicionar itens na mesa" at bounding box center [284, 12] width 52 height 12
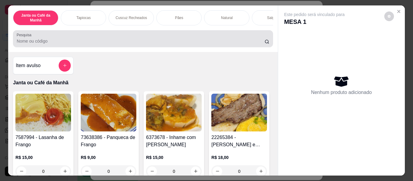
click at [154, 35] on div at bounding box center [143, 39] width 253 height 12
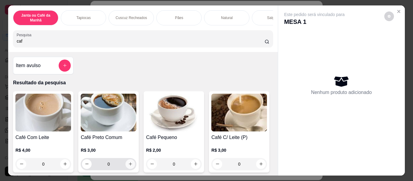
type input "caf"
click at [130, 164] on button "increase-product-quantity" at bounding box center [131, 164] width 10 height 10
type input "1"
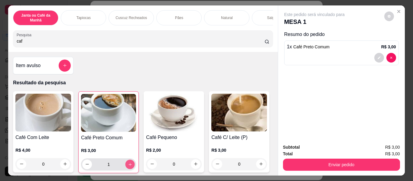
click at [130, 164] on button "increase-product-quantity" at bounding box center [130, 164] width 9 height 9
type input "2"
click at [130, 164] on button "increase-product-quantity" at bounding box center [130, 165] width 10 height 10
type input "3"
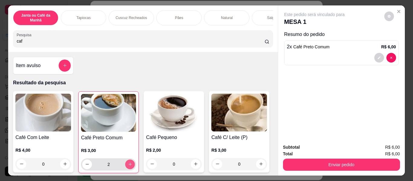
type input "3"
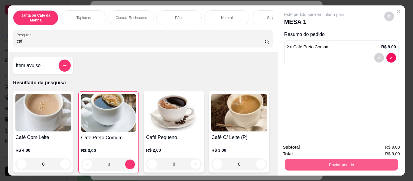
click at [335, 163] on button "Enviar pedido" at bounding box center [341, 165] width 113 height 12
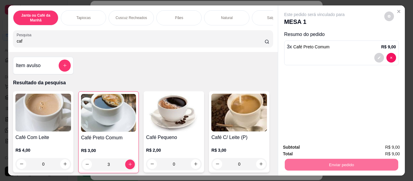
click at [339, 144] on button "Não registrar e enviar pedido" at bounding box center [321, 147] width 61 height 11
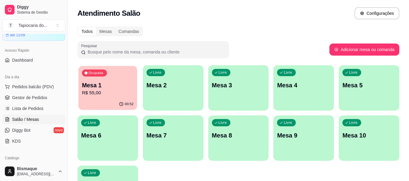
click at [113, 98] on div "Ocupada Mesa 1 R$ 55,00" at bounding box center [107, 82] width 59 height 33
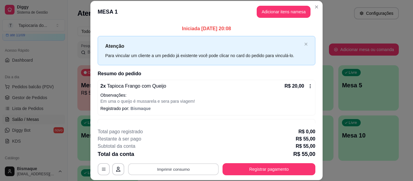
click at [181, 167] on button "Imprimir consumo" at bounding box center [173, 170] width 91 height 12
click at [176, 156] on button "Impressora" at bounding box center [173, 156] width 44 height 10
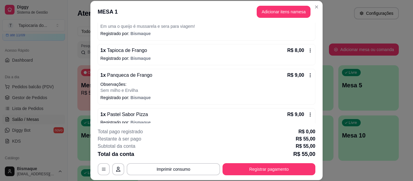
scroll to position [61, 0]
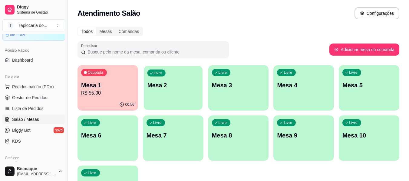
click at [172, 84] on p "Mesa 2" at bounding box center [173, 85] width 52 height 8
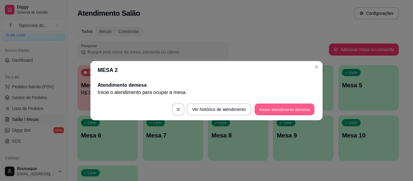
click at [277, 108] on button "Iniciar atendimento de mesa" at bounding box center [285, 109] width 60 height 12
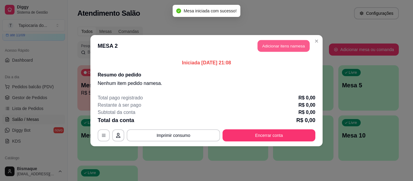
click at [262, 44] on button "Adicionar itens na mesa" at bounding box center [284, 46] width 52 height 12
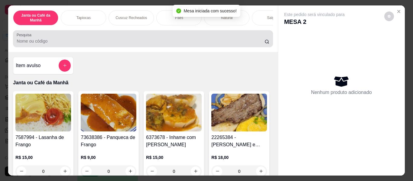
click at [234, 44] on input "Pesquisa" at bounding box center [141, 41] width 248 height 6
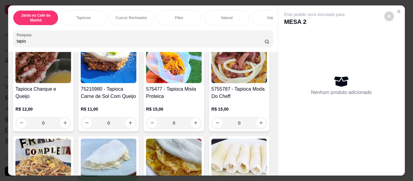
scroll to position [151, 0]
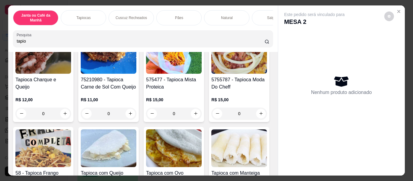
type input "tapio"
click at [260, 22] on icon "increase-product-quantity" at bounding box center [261, 20] width 3 height 3
type input "1"
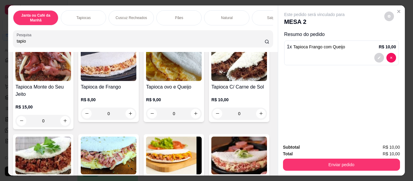
scroll to position [333, 0]
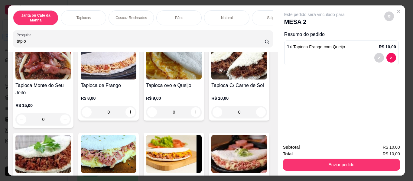
click at [128, 28] on icon "increase-product-quantity" at bounding box center [130, 26] width 5 height 5
type input "1"
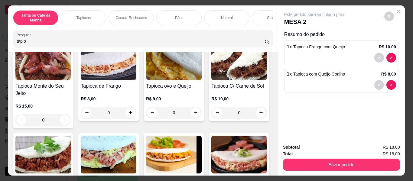
scroll to position [333, 0]
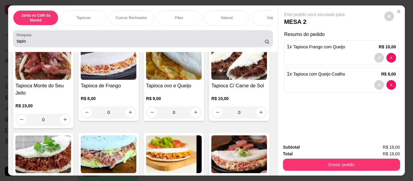
click at [66, 41] on input "tapio" at bounding box center [141, 41] width 248 height 6
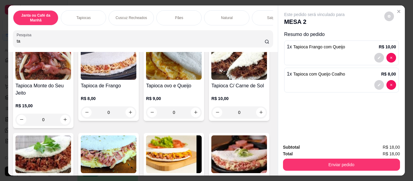
type input "t"
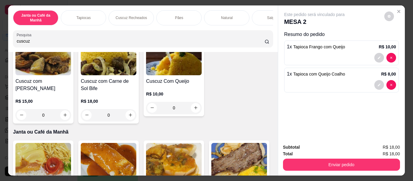
scroll to position [140, 0]
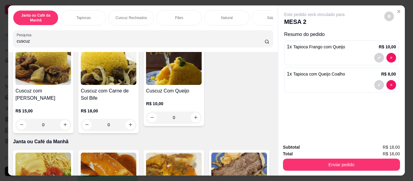
type input "cuscuz"
click at [256, 36] on button "increase-product-quantity" at bounding box center [261, 32] width 10 height 10
type input "1"
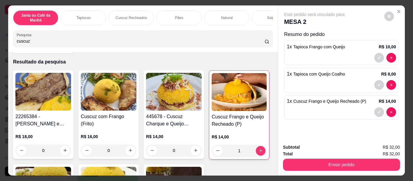
scroll to position [0, 0]
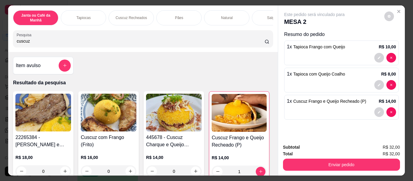
click at [95, 44] on input "cuscuz" at bounding box center [141, 41] width 248 height 6
type input "c"
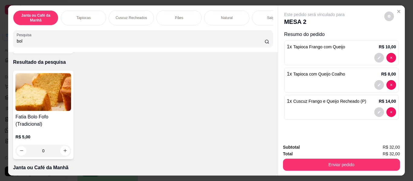
scroll to position [30, 0]
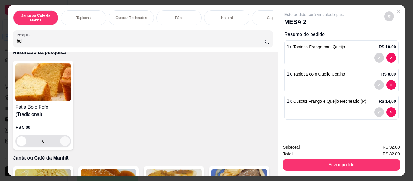
type input "bol"
click at [63, 141] on icon "increase-product-quantity" at bounding box center [65, 141] width 5 height 5
type input "1"
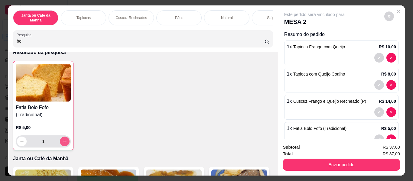
click at [63, 141] on button "increase-product-quantity" at bounding box center [65, 142] width 10 height 10
type input "2"
click at [47, 44] on input "bol" at bounding box center [141, 41] width 248 height 6
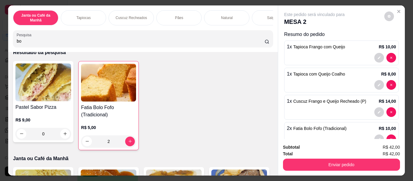
type input "b"
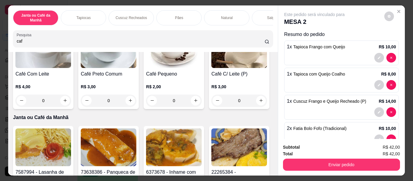
scroll to position [0, 0]
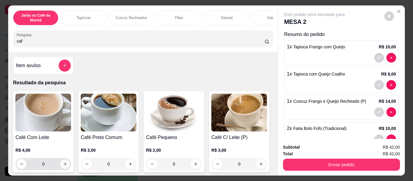
type input "caf"
click at [60, 168] on button "increase-product-quantity" at bounding box center [65, 164] width 10 height 10
type input "1"
click at [63, 167] on icon "increase-product-quantity" at bounding box center [65, 164] width 5 height 5
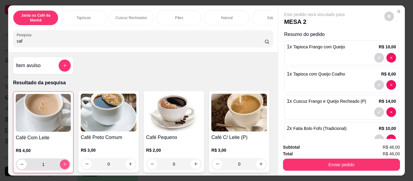
type input "2"
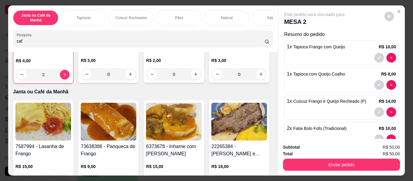
scroll to position [121, 0]
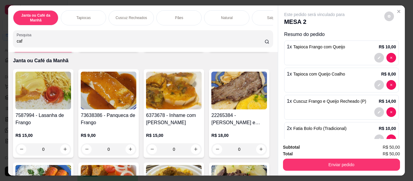
click at [257, 48] on button "increase-product-quantity" at bounding box center [261, 42] width 9 height 9
type input "1"
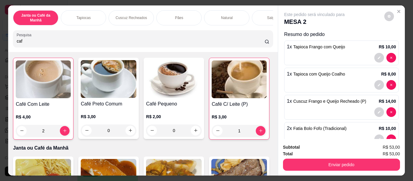
scroll to position [30, 0]
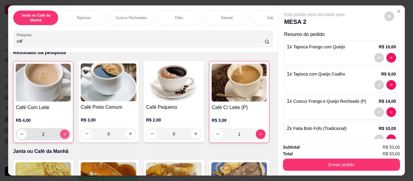
click at [63, 133] on button "increase-product-quantity" at bounding box center [64, 134] width 9 height 9
type input "3"
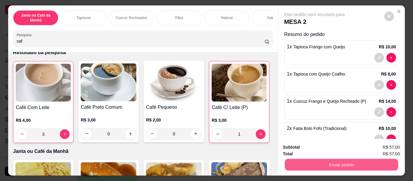
click at [309, 165] on button "Enviar pedido" at bounding box center [341, 165] width 113 height 12
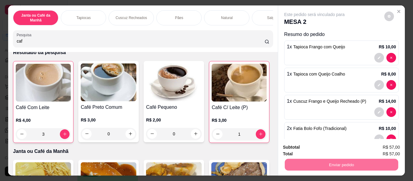
click at [332, 146] on button "Não registrar e enviar pedido" at bounding box center [321, 147] width 63 height 11
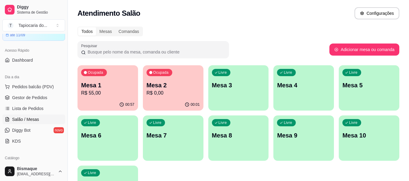
click at [128, 93] on p "R$ 55,00" at bounding box center [107, 93] width 53 height 7
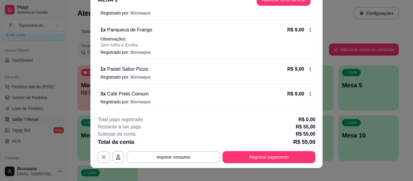
scroll to position [18, 0]
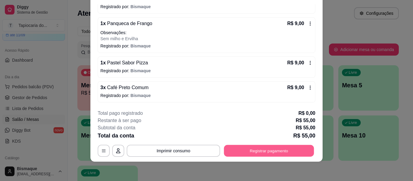
click at [298, 147] on button "Registrar pagamento" at bounding box center [269, 151] width 90 height 12
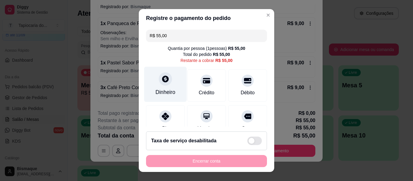
click at [165, 91] on div "Dinheiro" at bounding box center [166, 92] width 20 height 8
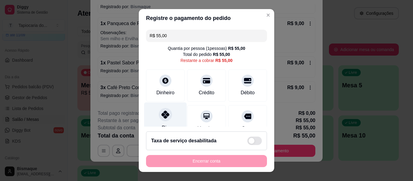
click at [169, 119] on div "Pix" at bounding box center [165, 120] width 43 height 35
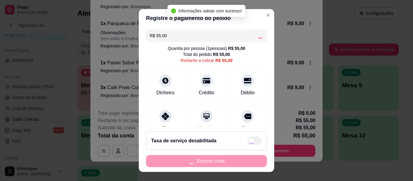
type input "R$ 0,00"
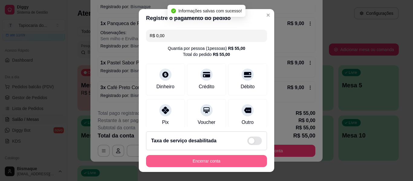
click at [222, 161] on button "Encerrar conta" at bounding box center [206, 161] width 121 height 12
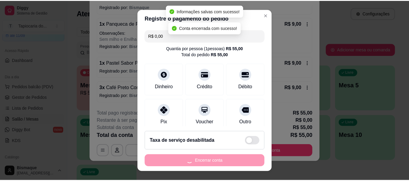
scroll to position [0, 0]
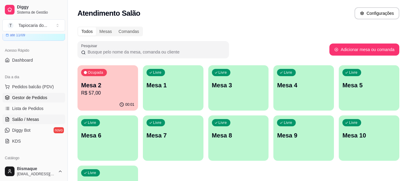
click at [21, 97] on span "Gestor de Pedidos" at bounding box center [29, 98] width 35 height 6
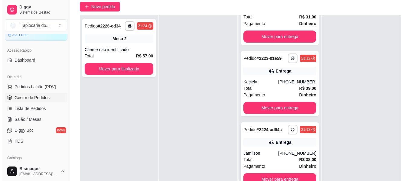
scroll to position [92, 0]
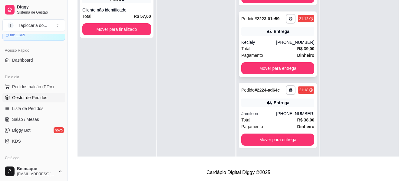
click at [252, 45] on div "Total R$ 39,00" at bounding box center [277, 48] width 73 height 7
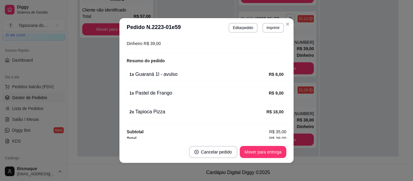
scroll to position [156, 0]
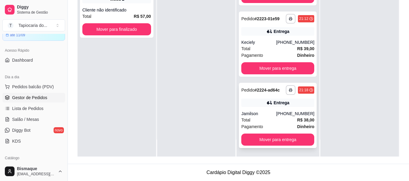
click at [255, 122] on div "Total R$ 38,00" at bounding box center [277, 120] width 73 height 7
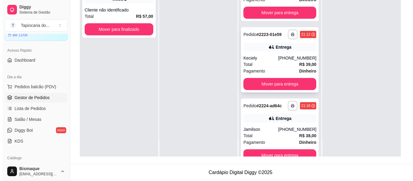
scroll to position [0, 0]
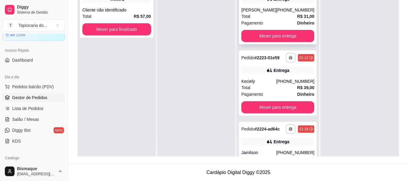
click at [266, 20] on div "Total R$ 31,00" at bounding box center [277, 16] width 73 height 7
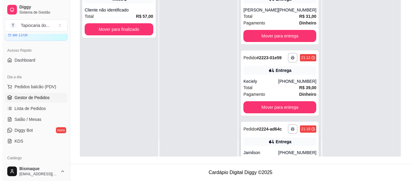
scroll to position [54, 0]
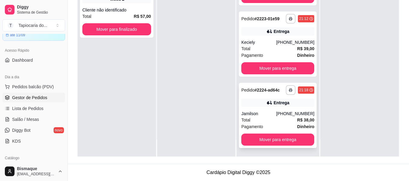
click at [270, 115] on div "Jamilson" at bounding box center [258, 114] width 35 height 6
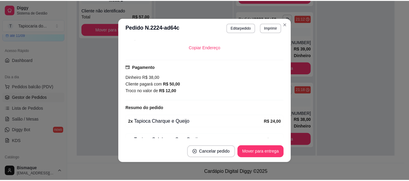
scroll to position [90, 0]
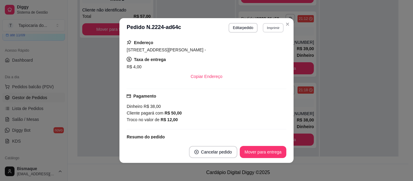
click at [276, 27] on button "Imprimir" at bounding box center [273, 27] width 21 height 9
click at [262, 51] on button "Impressora" at bounding box center [260, 48] width 42 height 9
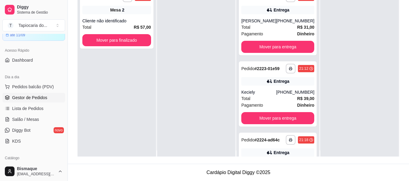
scroll to position [0, 0]
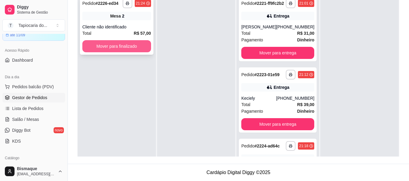
click at [135, 47] on button "Mover para finalizado" at bounding box center [116, 46] width 69 height 12
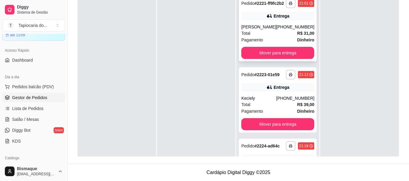
click at [261, 30] on div "[PERSON_NAME]" at bounding box center [258, 27] width 35 height 6
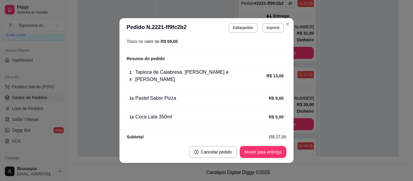
scroll to position [187, 0]
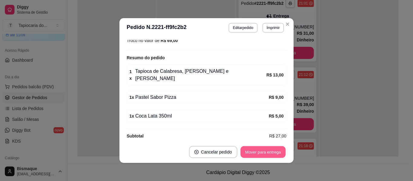
click at [255, 148] on button "Mover para entrega" at bounding box center [263, 152] width 45 height 12
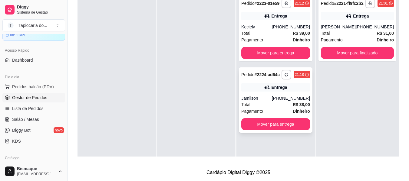
click at [284, 103] on div "Total R$ 38,00" at bounding box center [275, 104] width 69 height 7
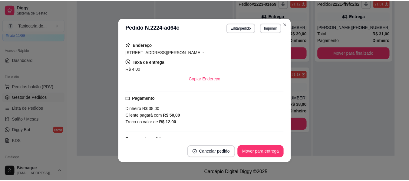
scroll to position [150, 0]
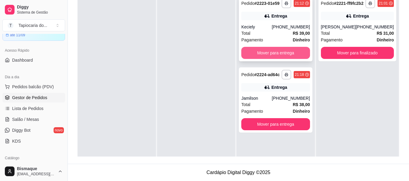
click at [278, 49] on button "Mover para entrega" at bounding box center [275, 53] width 69 height 12
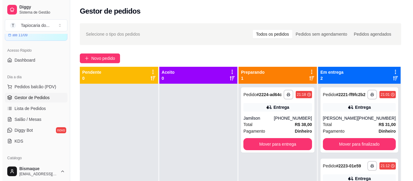
scroll to position [0, 0]
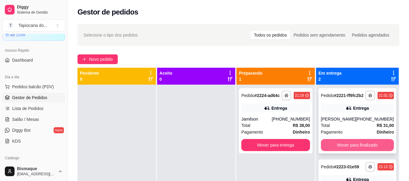
click at [356, 148] on button "Mover para finalizado" at bounding box center [357, 145] width 73 height 12
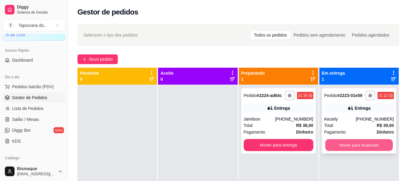
click at [358, 142] on button "Mover para finalizado" at bounding box center [358, 145] width 67 height 12
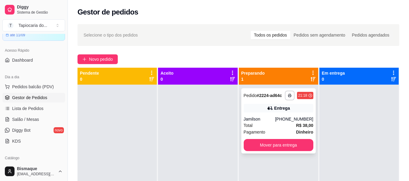
click at [272, 118] on div "Jamilson" at bounding box center [259, 119] width 31 height 6
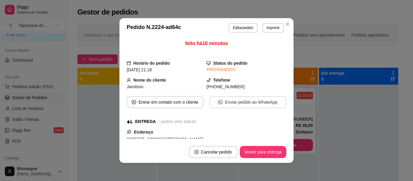
scroll to position [150, 0]
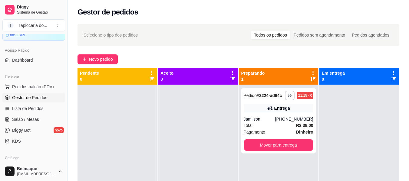
drag, startPoint x: 174, startPoint y: 17, endPoint x: 155, endPoint y: 64, distance: 50.2
drag, startPoint x: 155, startPoint y: 64, endPoint x: 342, endPoint y: 118, distance: 195.0
click at [342, 118] on div at bounding box center [358, 175] width 79 height 181
click at [15, 122] on span "Salão / Mesas" at bounding box center [25, 120] width 27 height 6
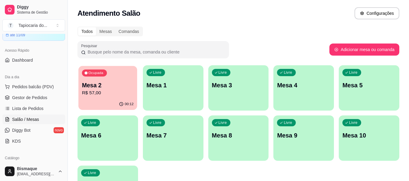
click at [112, 98] on div "Ocupada Mesa 2 R$ 57,00" at bounding box center [107, 82] width 59 height 33
click at [39, 110] on span "Lista de Pedidos" at bounding box center [27, 109] width 31 height 6
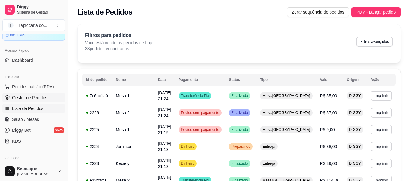
click at [41, 97] on span "Gestor de Pedidos" at bounding box center [29, 98] width 35 height 6
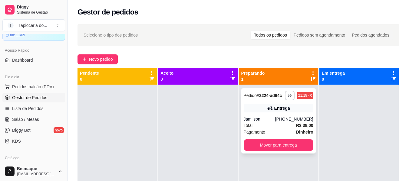
click at [264, 117] on div "Jamilson" at bounding box center [259, 119] width 31 height 6
click at [30, 118] on span "Salão / Mesas" at bounding box center [25, 120] width 27 height 6
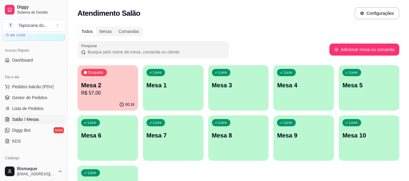
click at [112, 98] on div "Ocupada Mesa 2 R$ 57,00" at bounding box center [107, 82] width 61 height 34
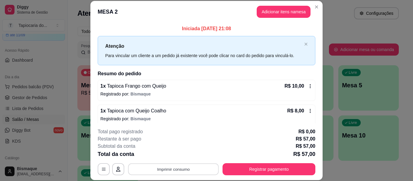
click at [178, 167] on button "Imprimir consumo" at bounding box center [173, 170] width 91 height 12
click at [179, 159] on button "Impressora" at bounding box center [173, 155] width 42 height 9
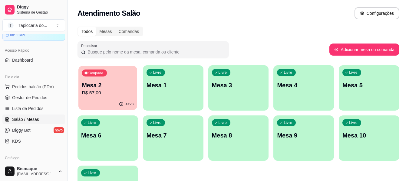
click at [101, 95] on p "R$ 57,00" at bounding box center [108, 93] width 52 height 7
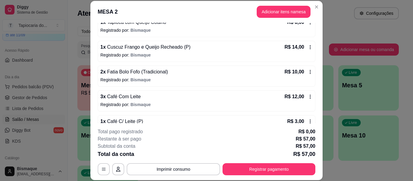
scroll to position [104, 0]
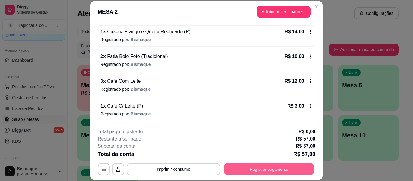
click at [282, 173] on button "Registrar pagamento" at bounding box center [269, 170] width 90 height 12
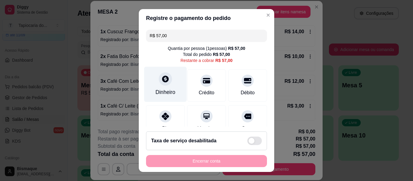
click at [159, 88] on div "Dinheiro" at bounding box center [165, 84] width 43 height 35
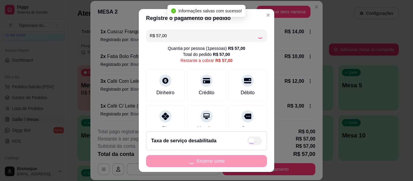
type input "R$ 0,00"
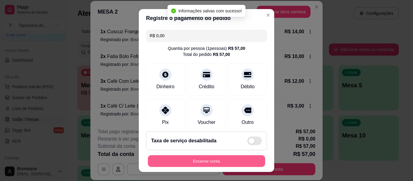
click at [227, 164] on button "Encerrar conta" at bounding box center [206, 162] width 117 height 12
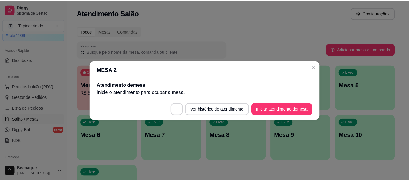
scroll to position [0, 0]
